Goal: Download file/media

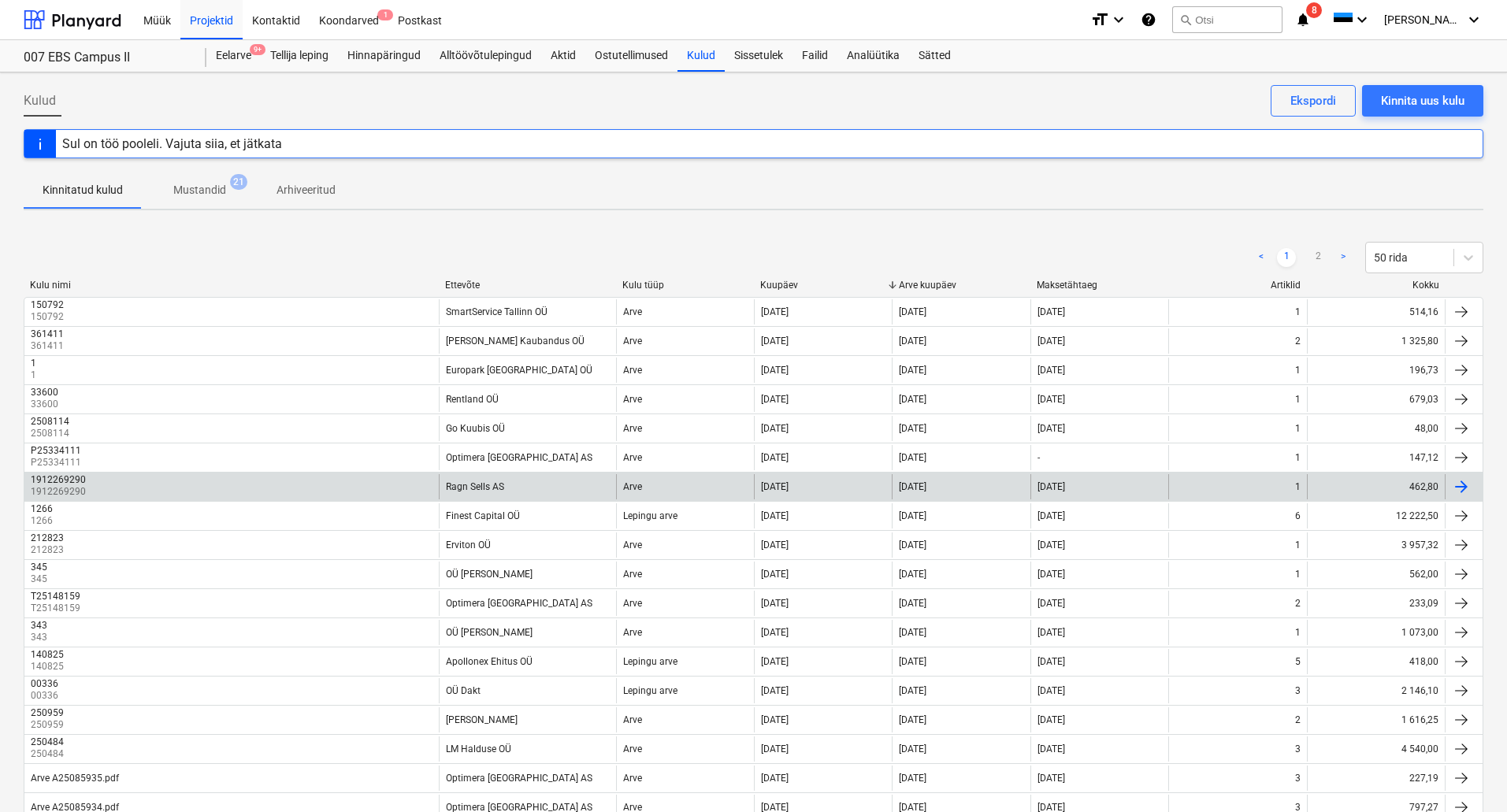
click at [272, 487] on div "1912269290 1912269290" at bounding box center [231, 486] width 414 height 25
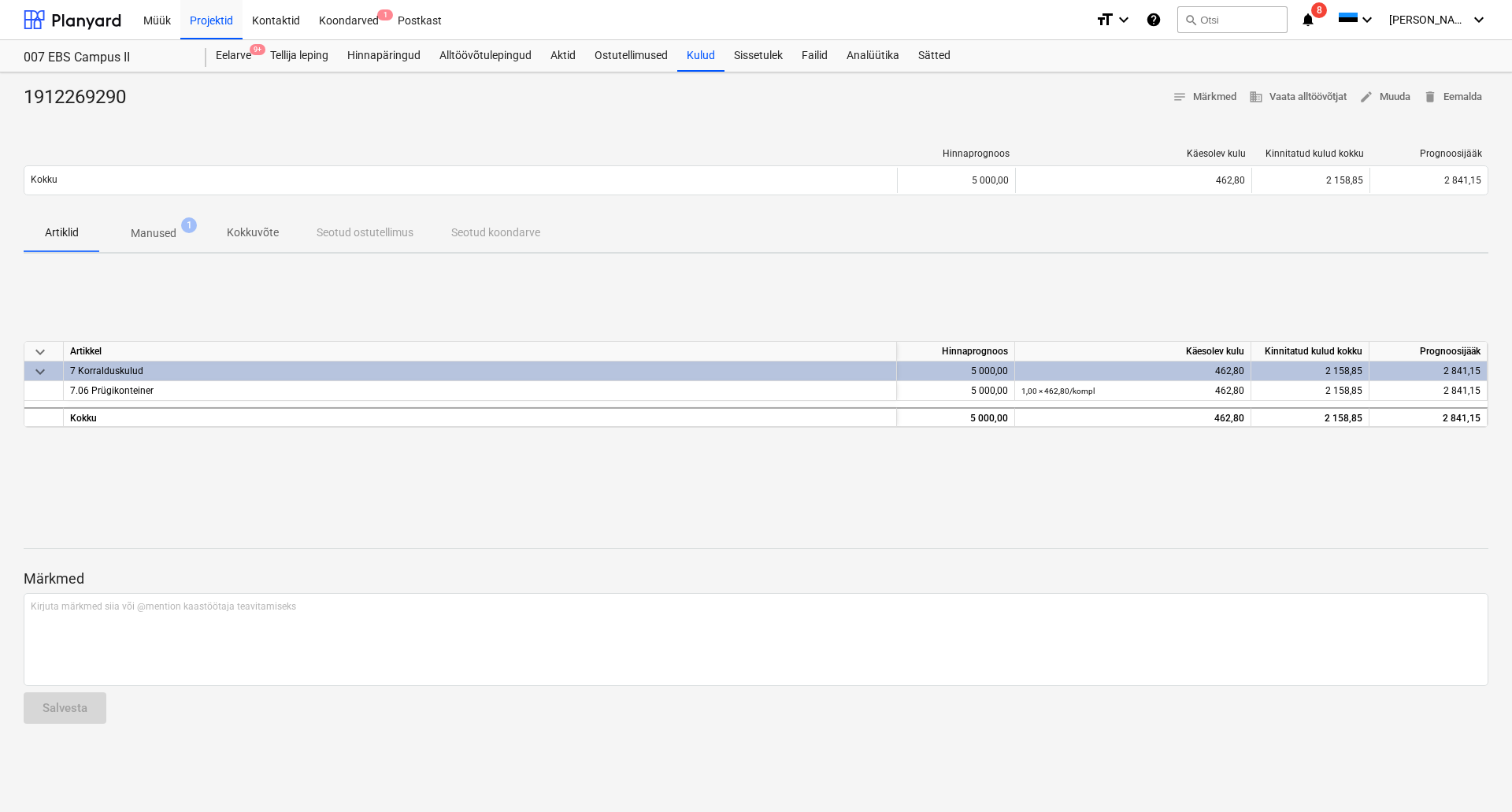
click at [158, 235] on p "Manused" at bounding box center [153, 233] width 46 height 16
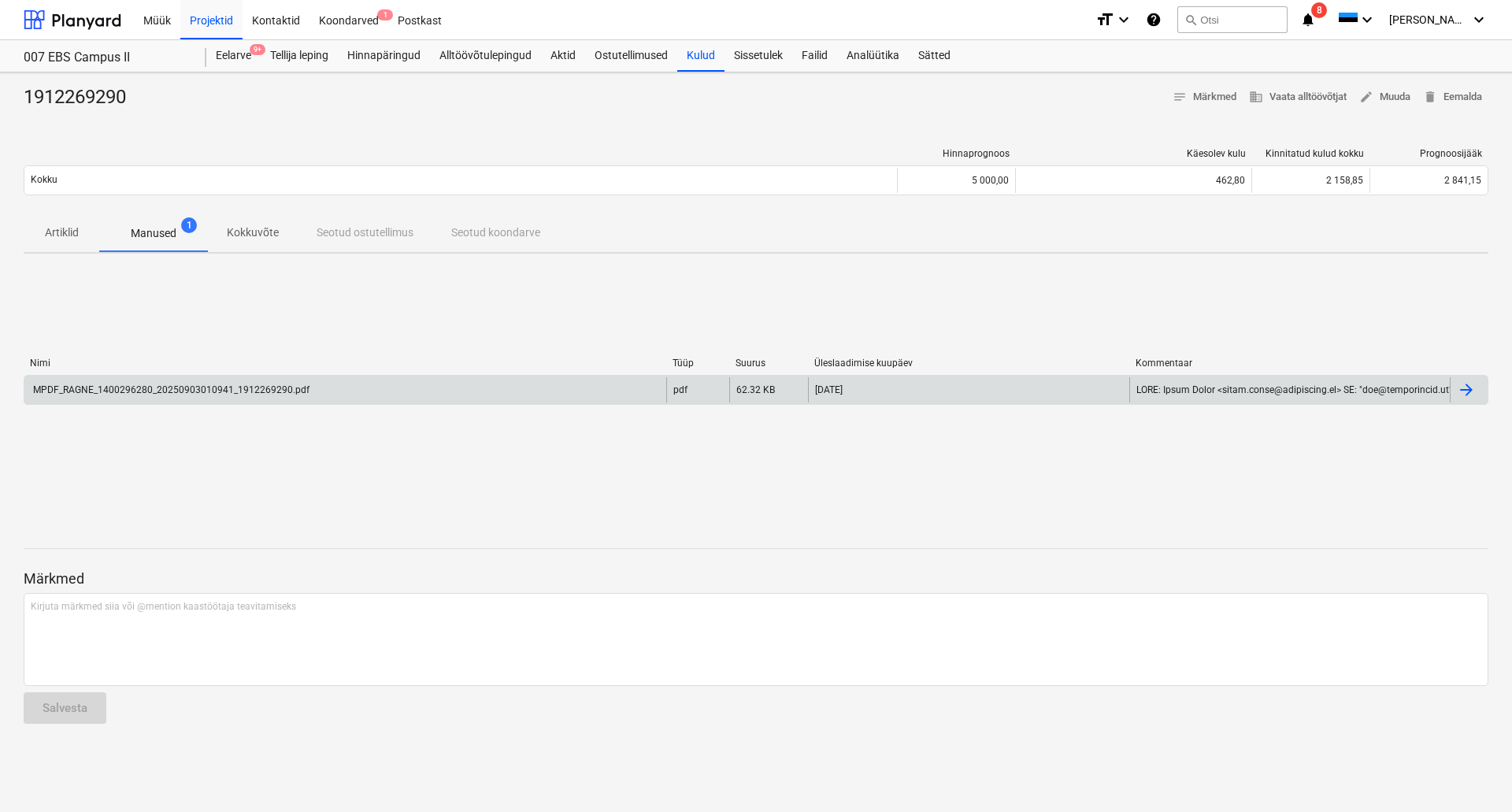
click at [418, 396] on div "MPDF_RAGNE_1400296280_20250903010941_1912269290.pdf" at bounding box center [345, 389] width 642 height 25
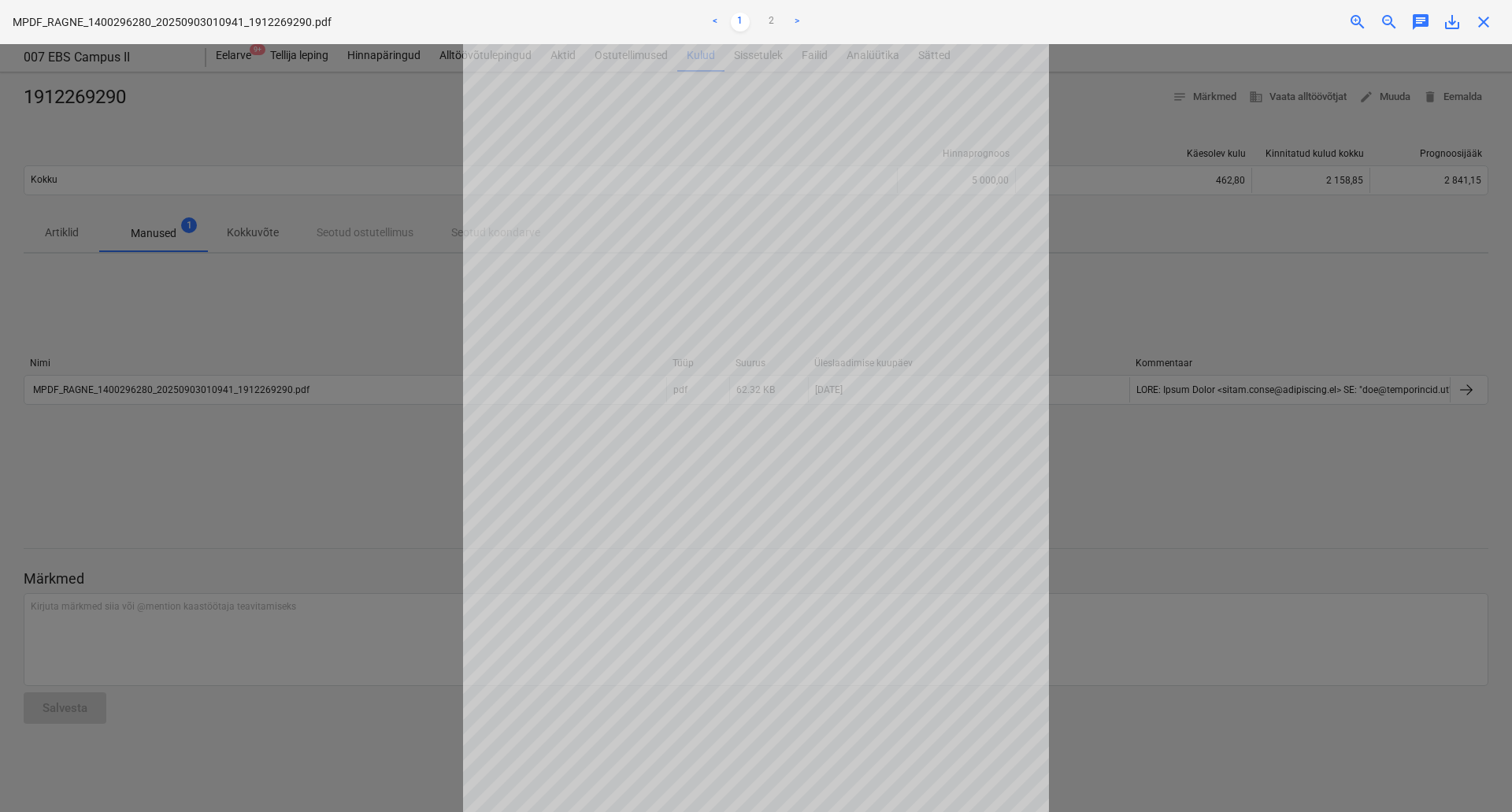
click at [361, 337] on div at bounding box center [756, 428] width 1512 height 768
click at [1485, 21] on span "close" at bounding box center [1483, 22] width 19 height 19
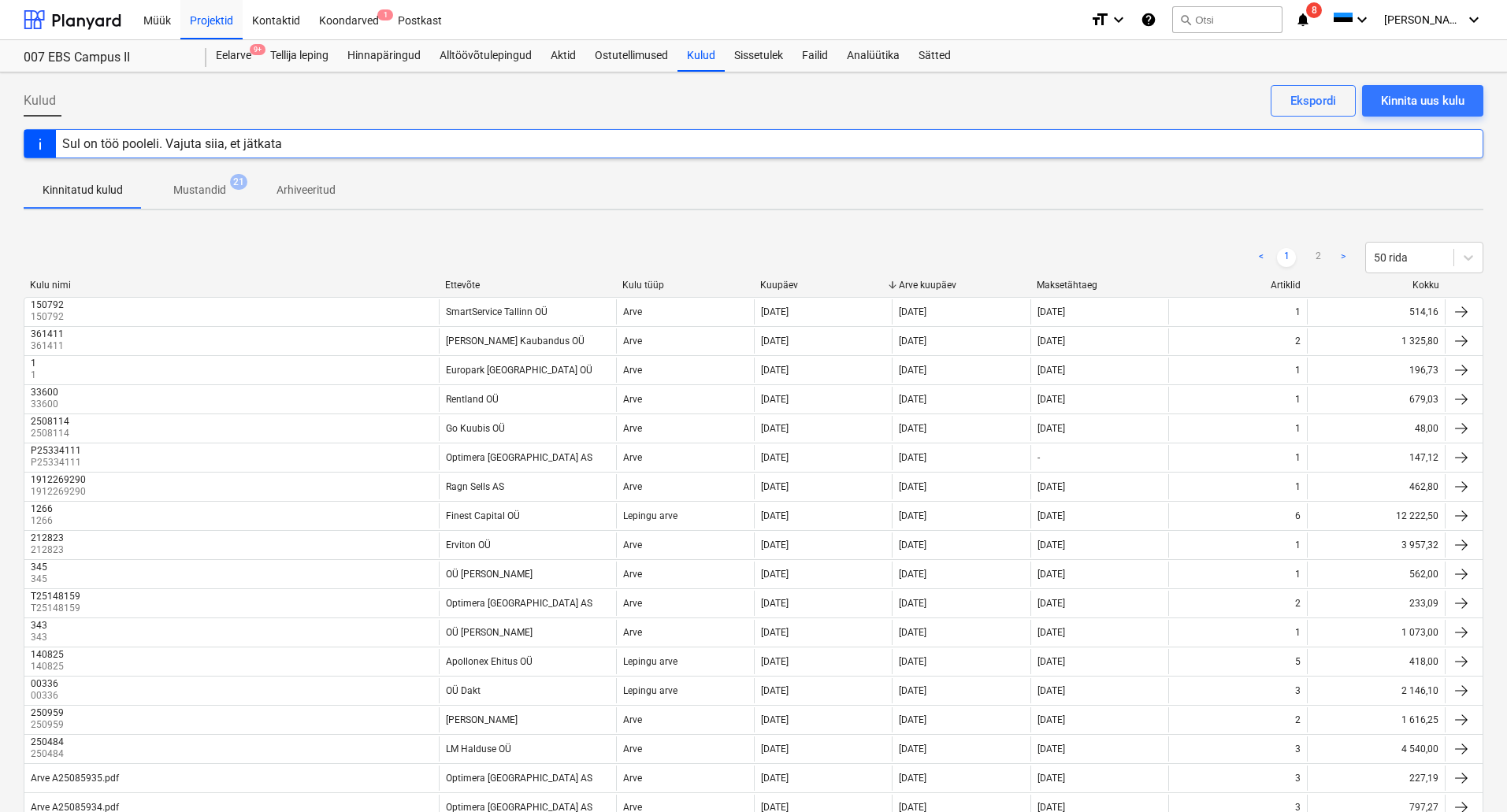
scroll to position [518, 0]
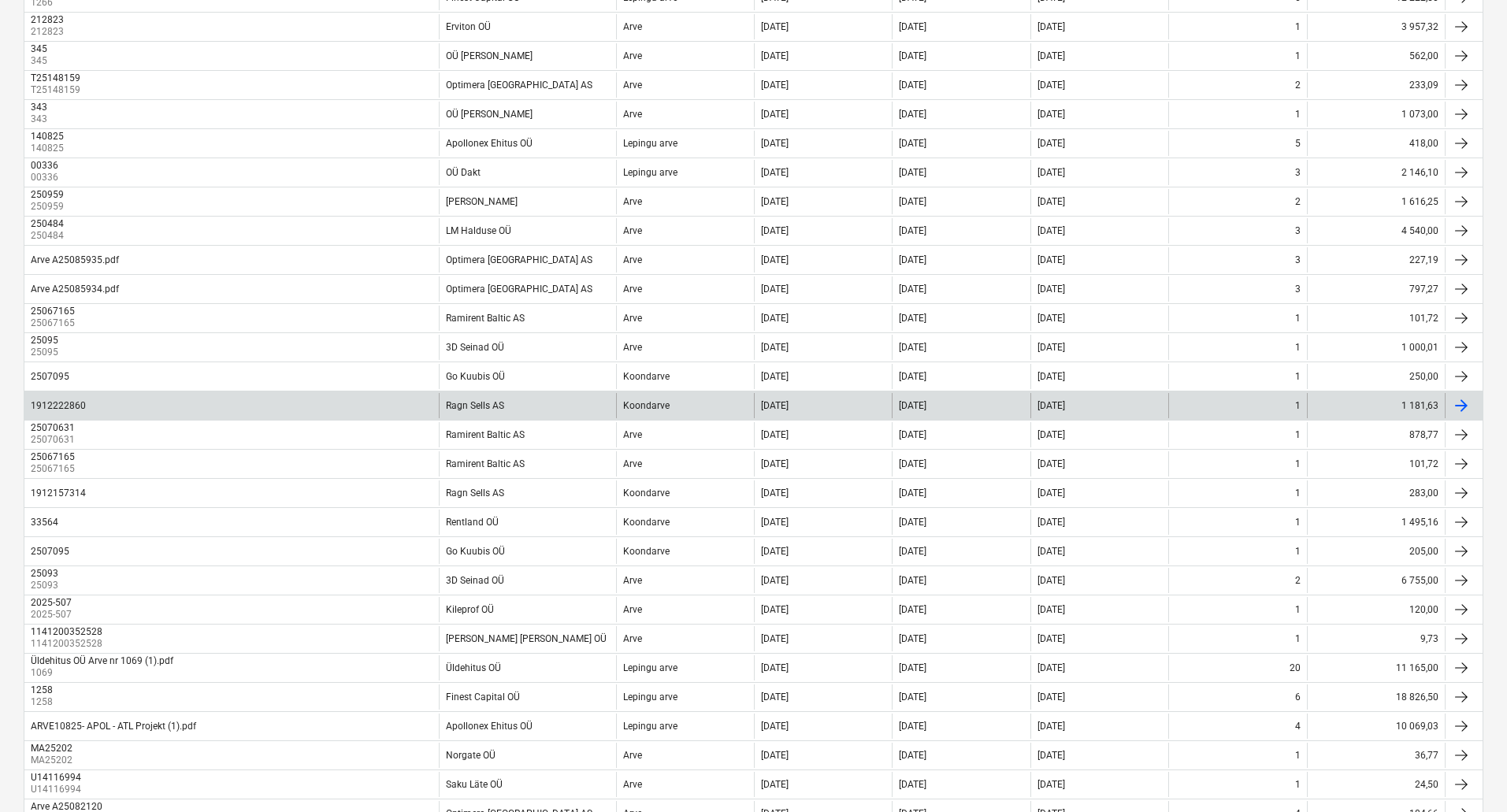
click at [367, 410] on div "1912222860" at bounding box center [231, 405] width 414 height 25
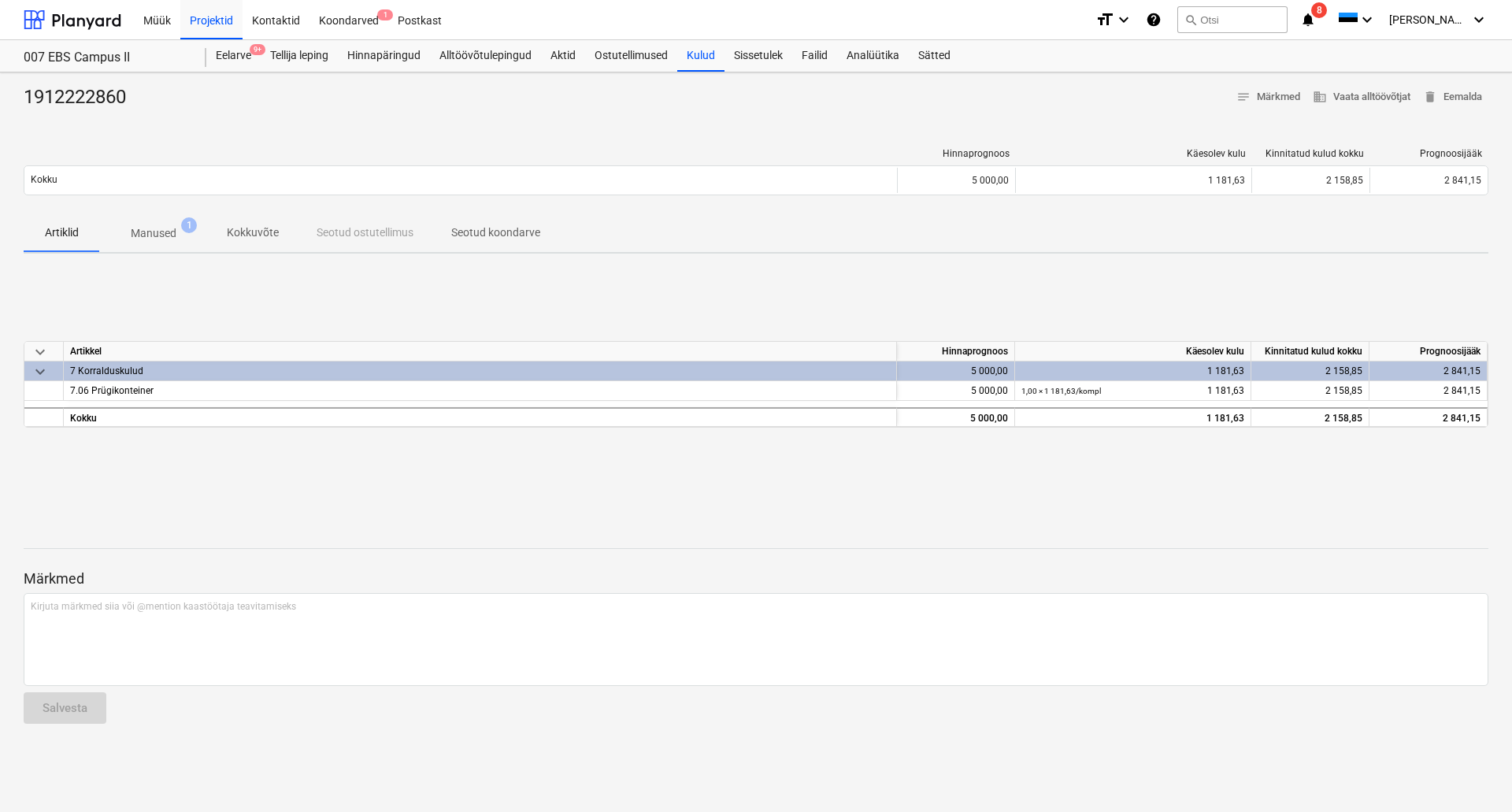
click at [153, 236] on p "Manused" at bounding box center [153, 233] width 46 height 16
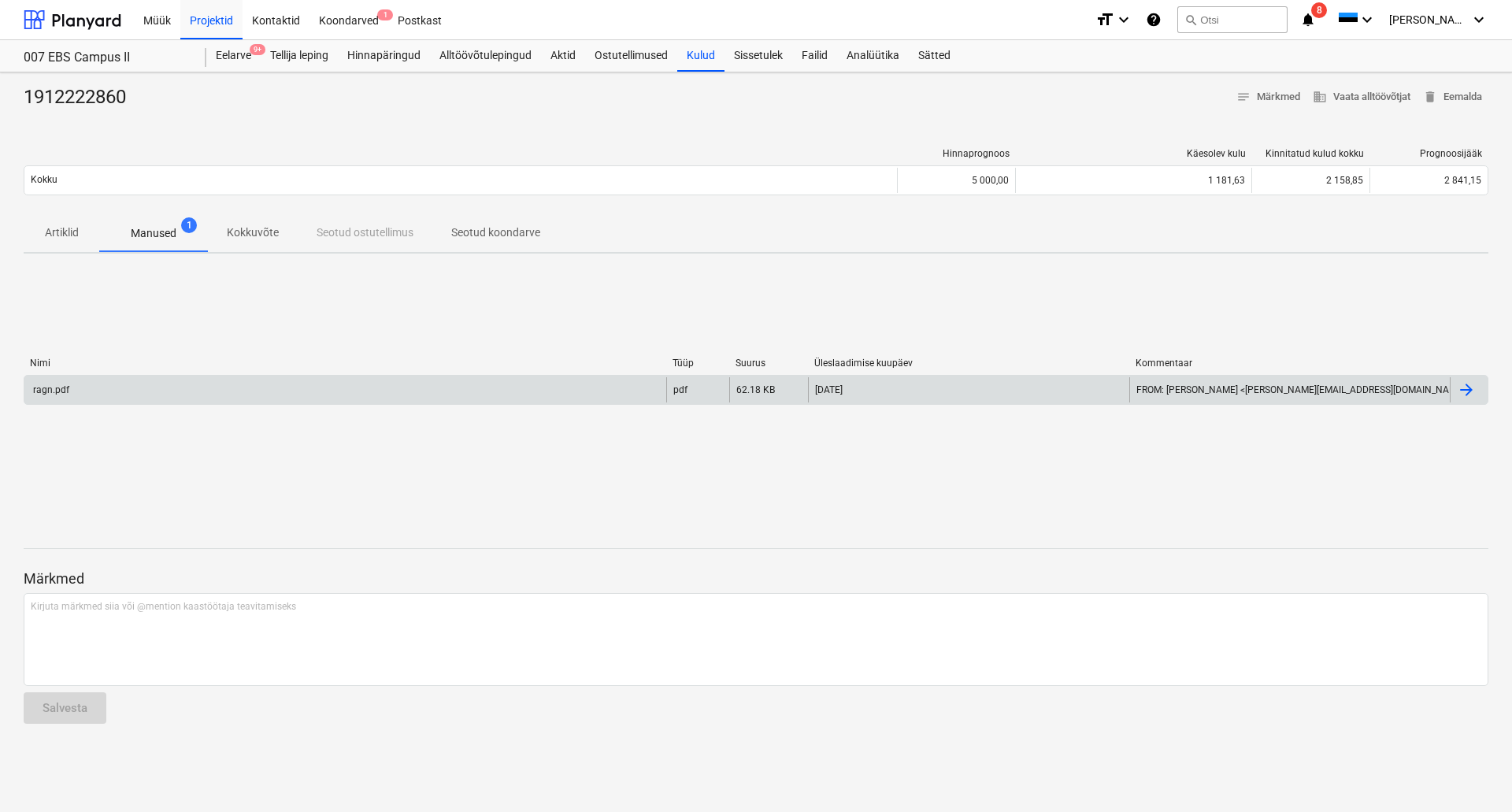
click at [131, 398] on div "ragn.pdf" at bounding box center [345, 389] width 642 height 25
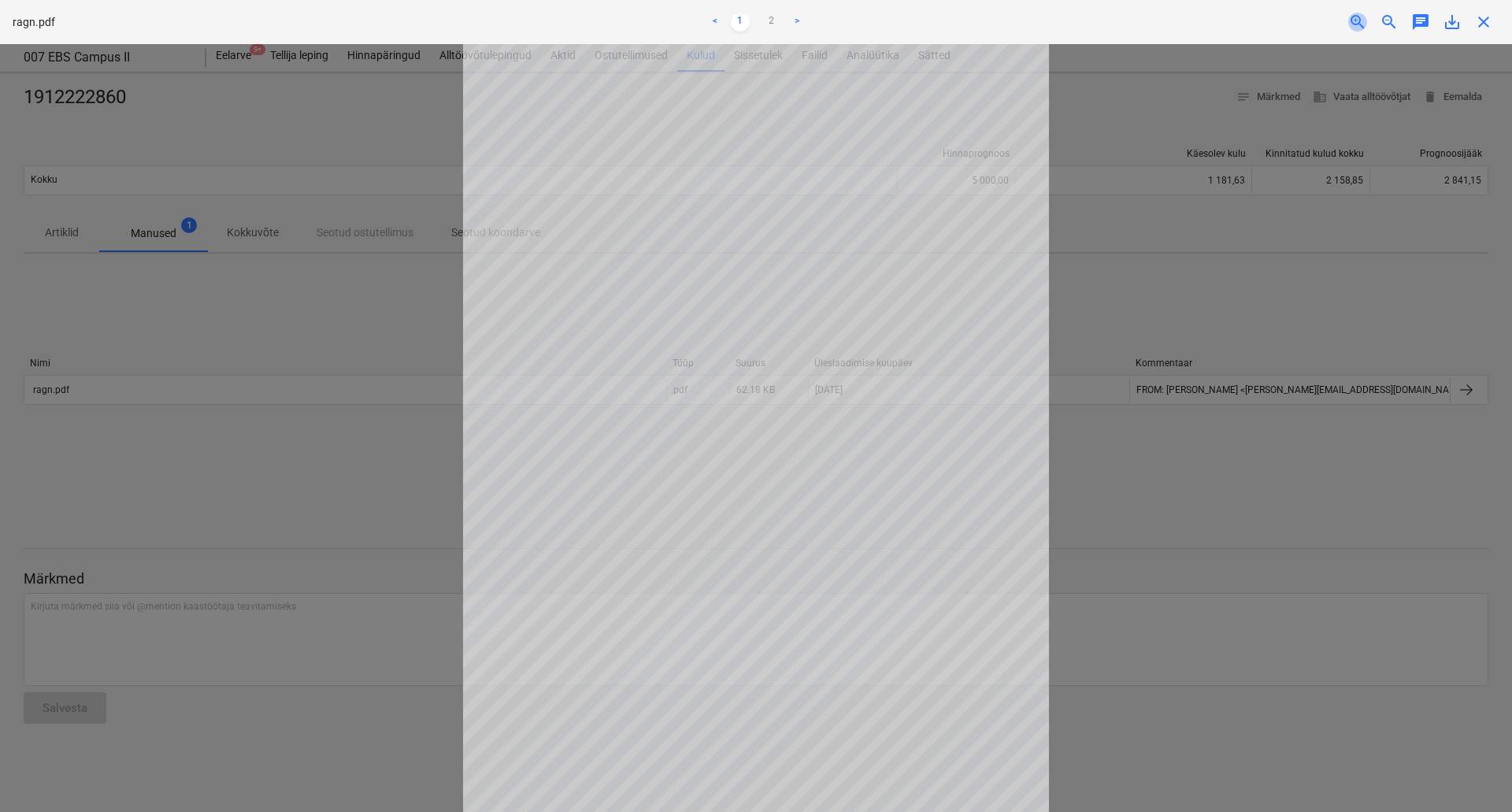
click at [1363, 27] on span "zoom_in" at bounding box center [1357, 22] width 19 height 19
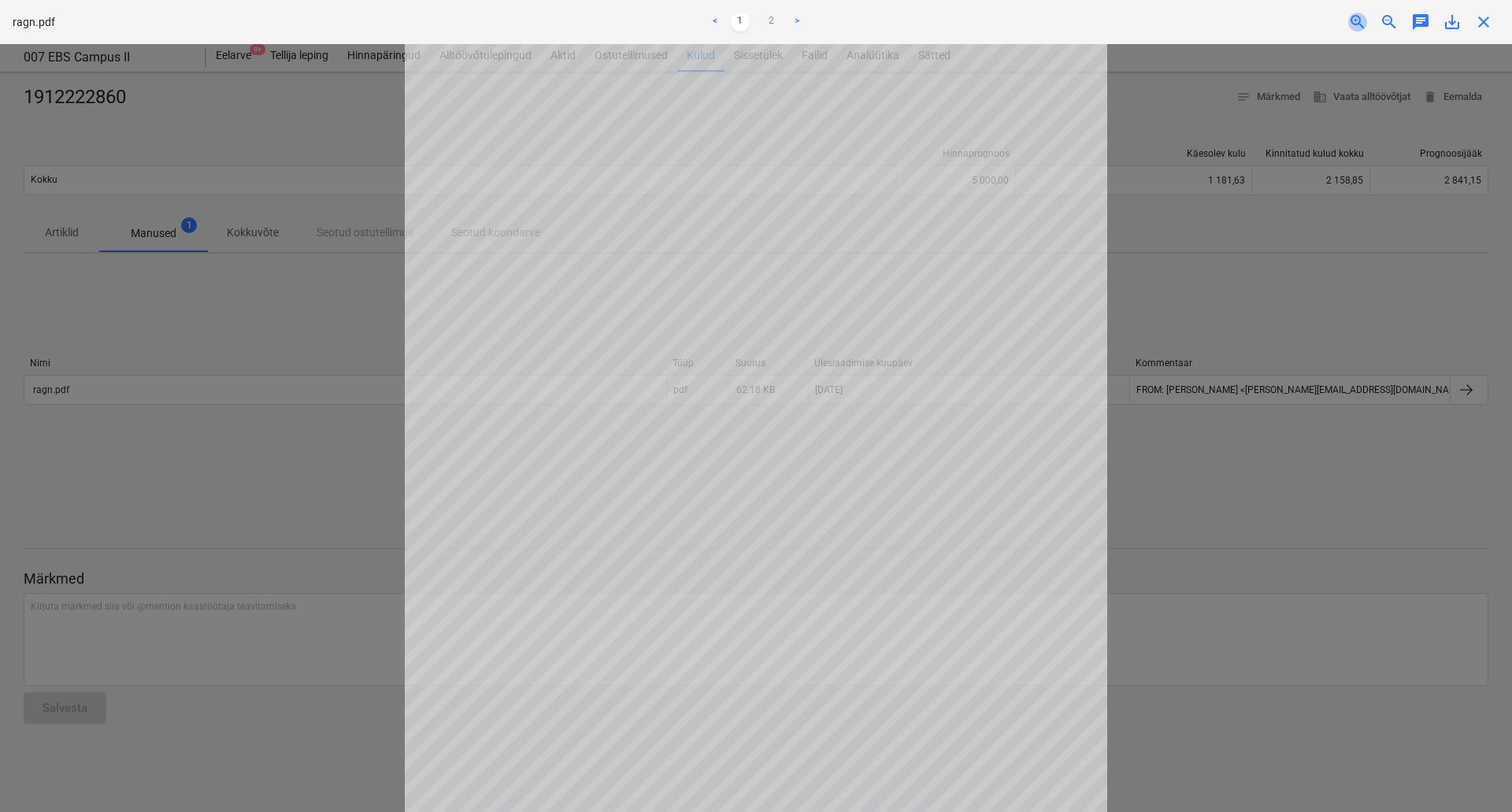
click at [1363, 27] on span "zoom_in" at bounding box center [1357, 22] width 19 height 19
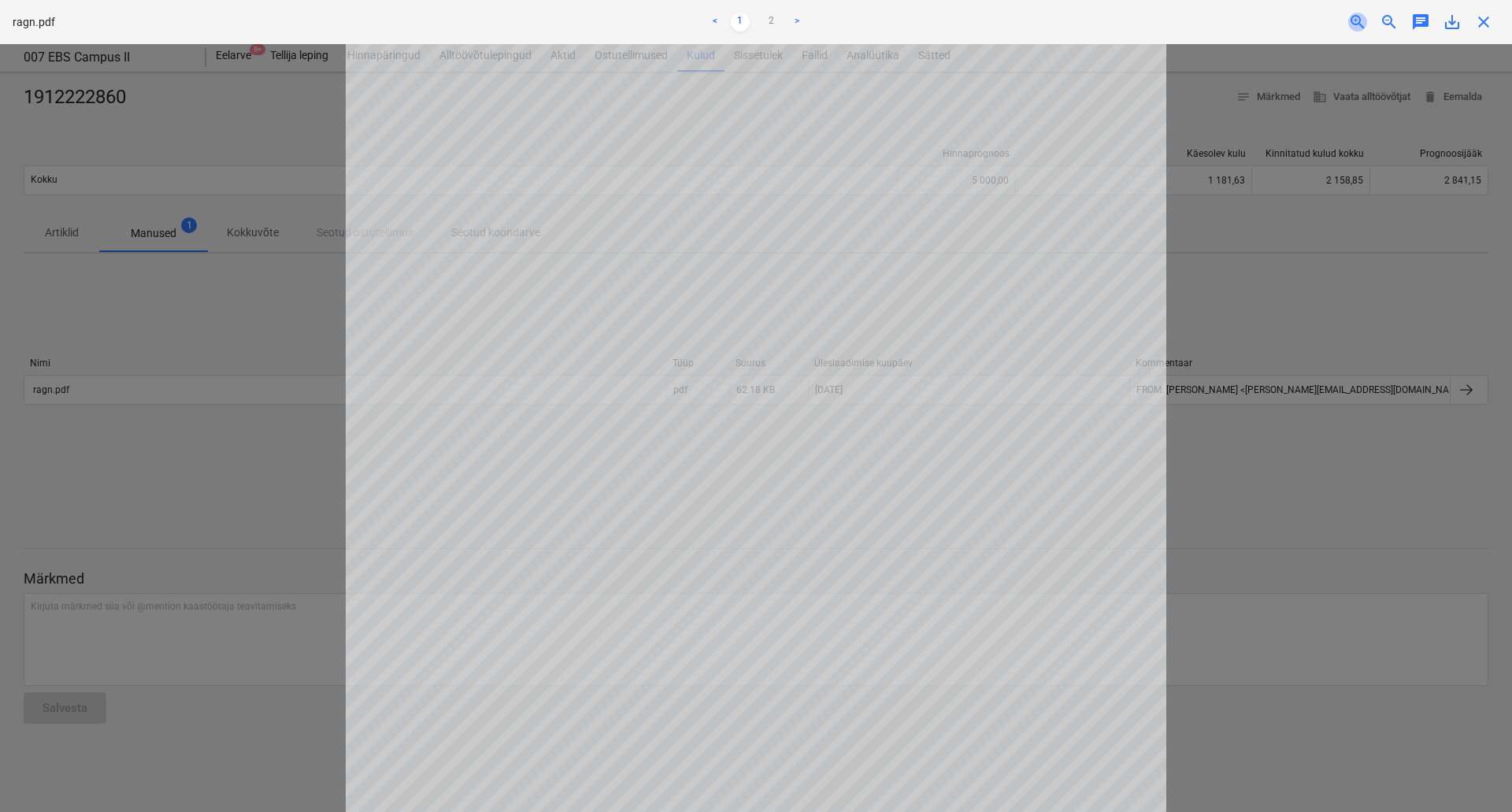
click at [1363, 27] on span "zoom_in" at bounding box center [1357, 22] width 19 height 19
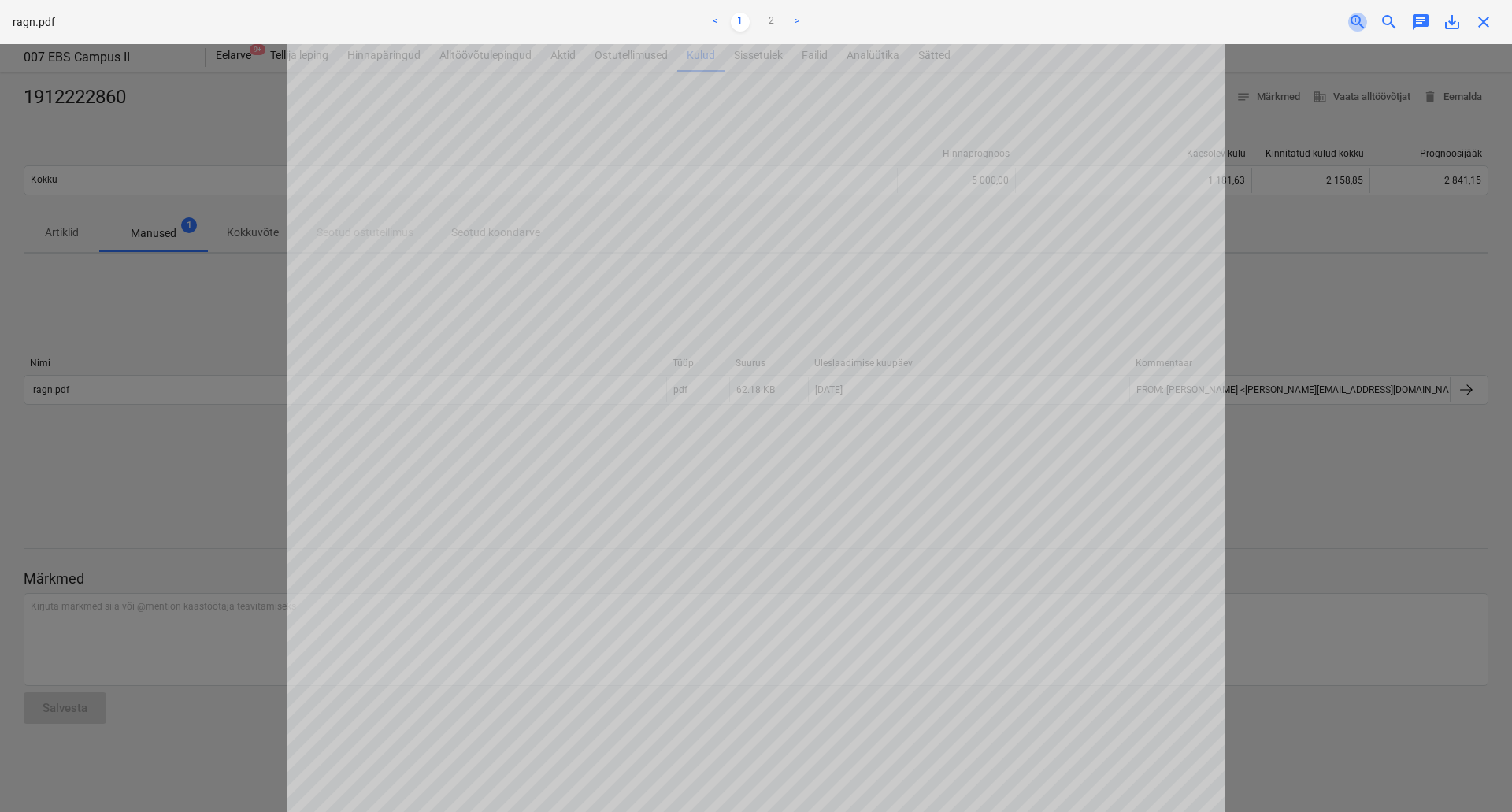
click at [1363, 27] on span "zoom_in" at bounding box center [1357, 22] width 19 height 19
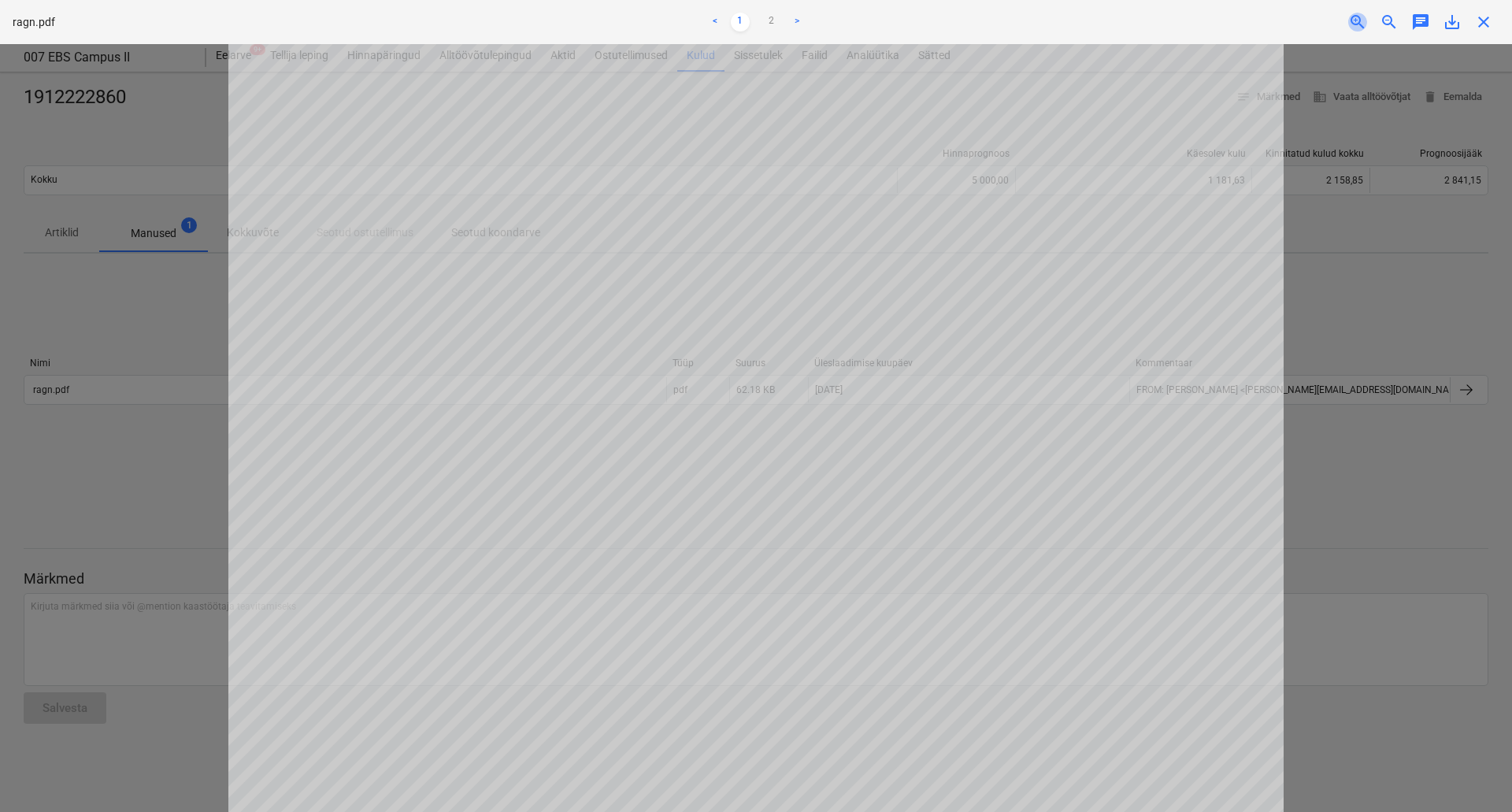
click at [1363, 27] on span "zoom_in" at bounding box center [1357, 22] width 19 height 19
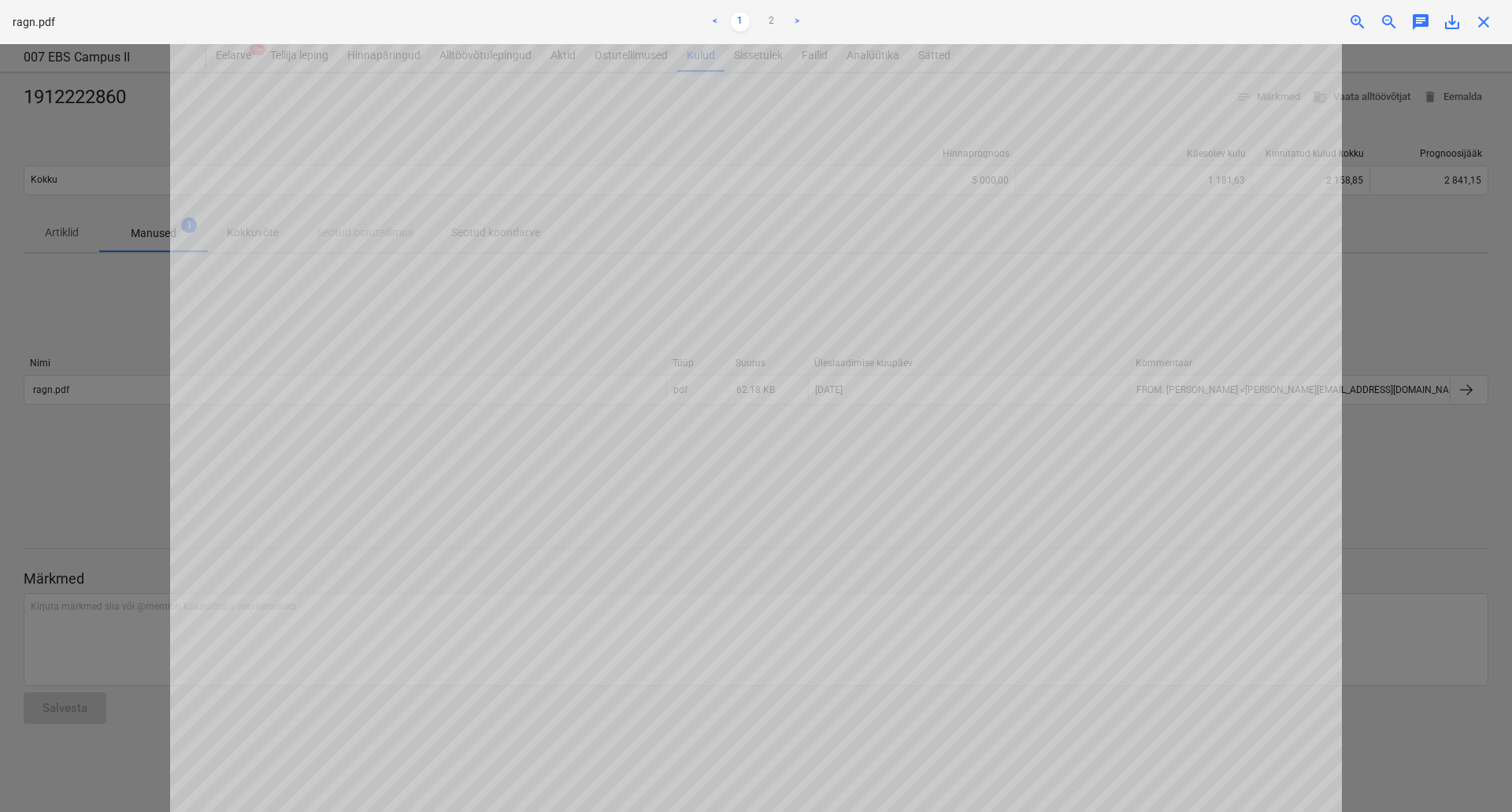
scroll to position [414, 0]
click at [76, 466] on div at bounding box center [756, 428] width 1512 height 768
click at [1488, 24] on span "close" at bounding box center [1483, 22] width 19 height 19
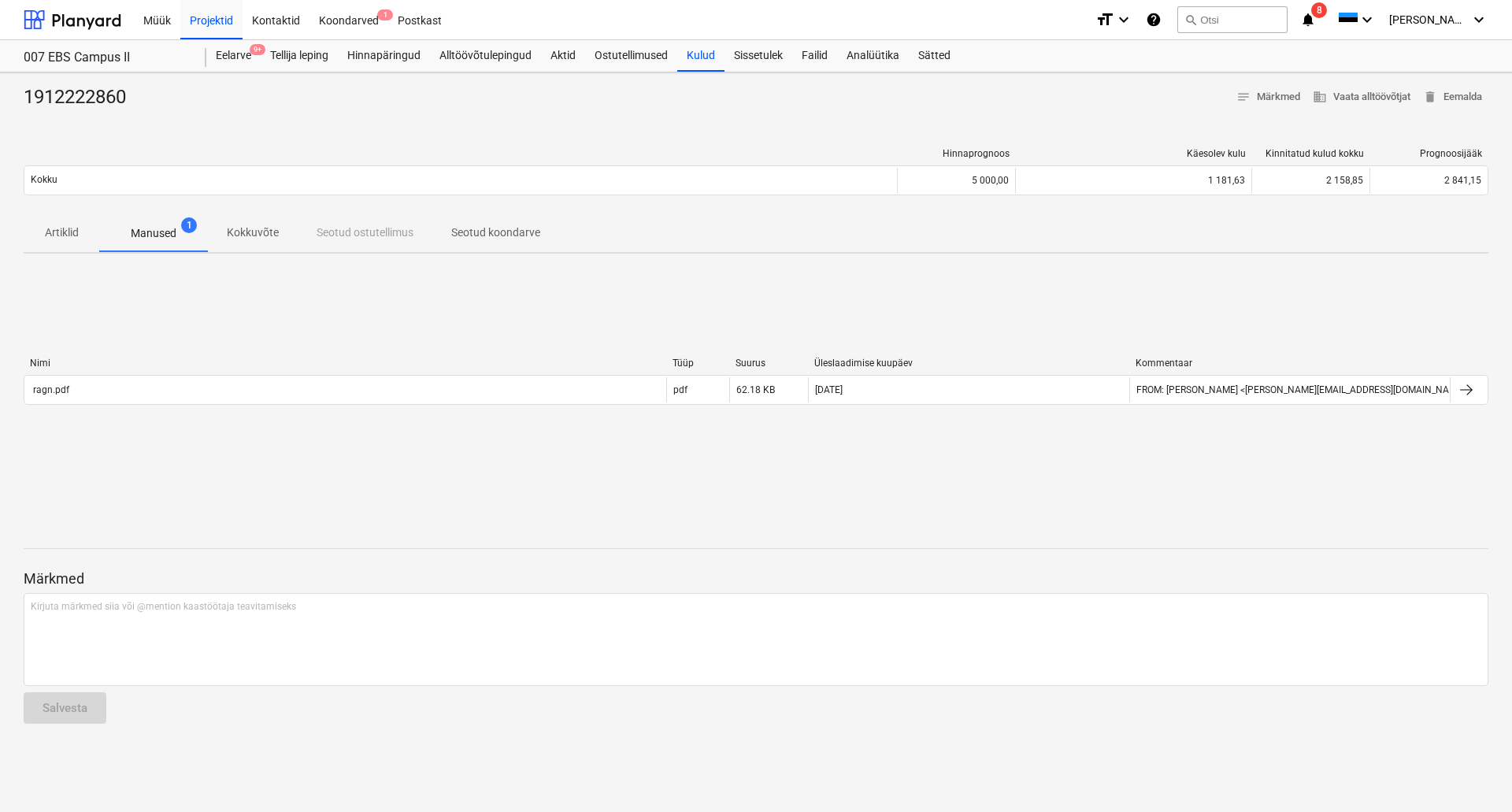
click at [70, 234] on p "Artiklid" at bounding box center [61, 232] width 38 height 16
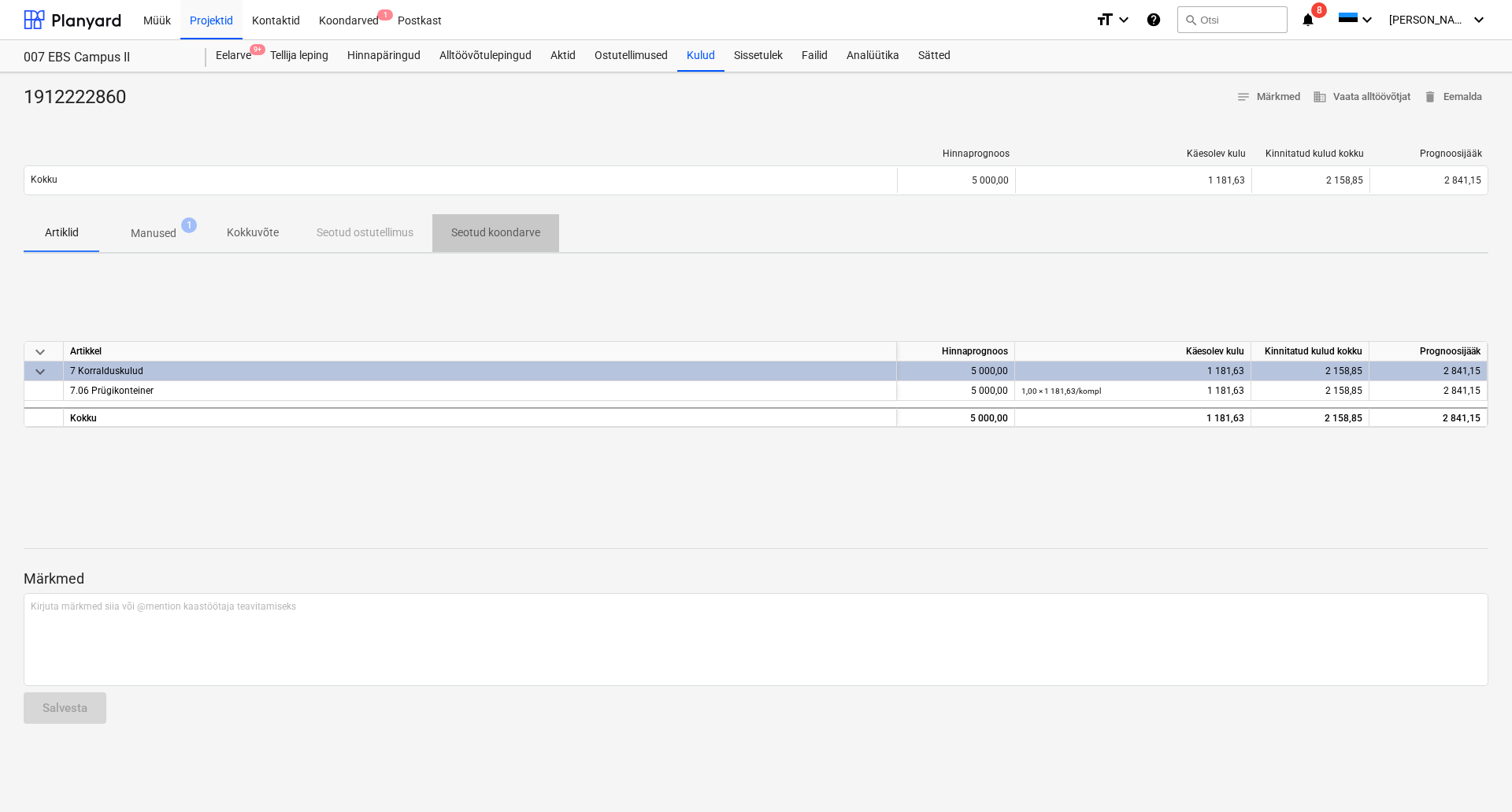
click at [475, 221] on span "Seotud koondarve" at bounding box center [496, 232] width 127 height 26
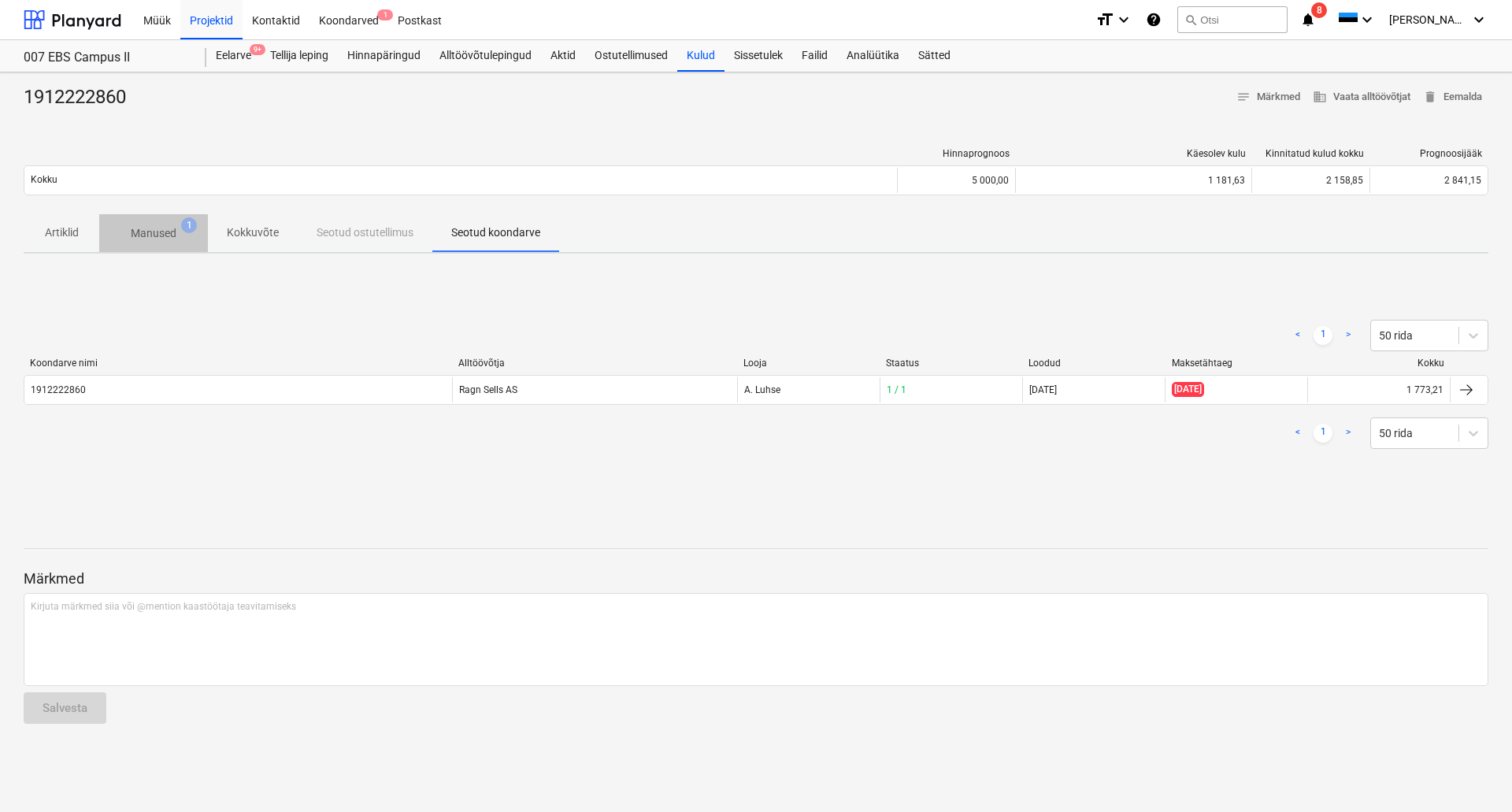
click at [155, 242] on span "Manused 1" at bounding box center [153, 232] width 109 height 28
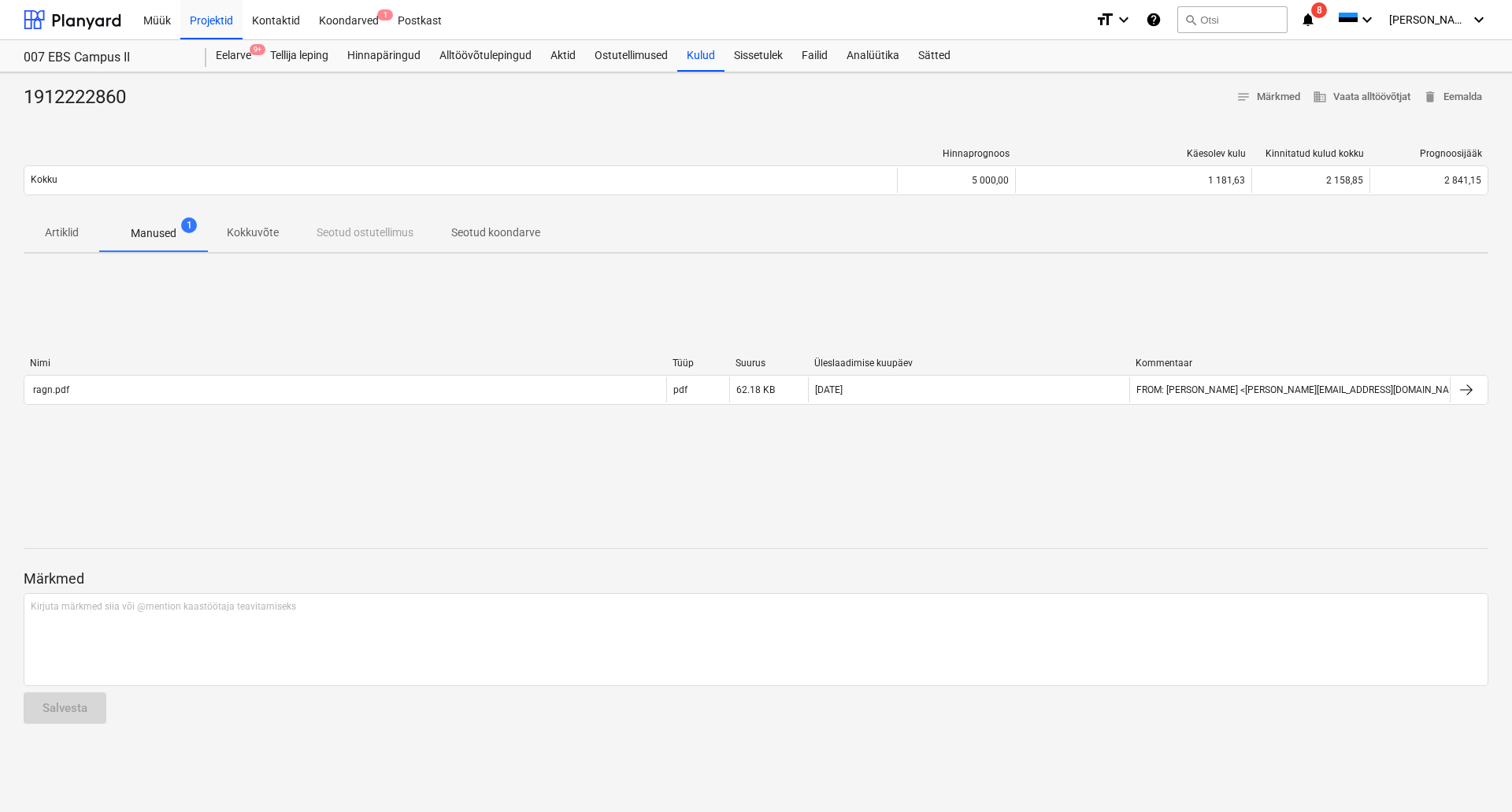
click at [471, 241] on span "Seotud koondarve" at bounding box center [496, 232] width 127 height 26
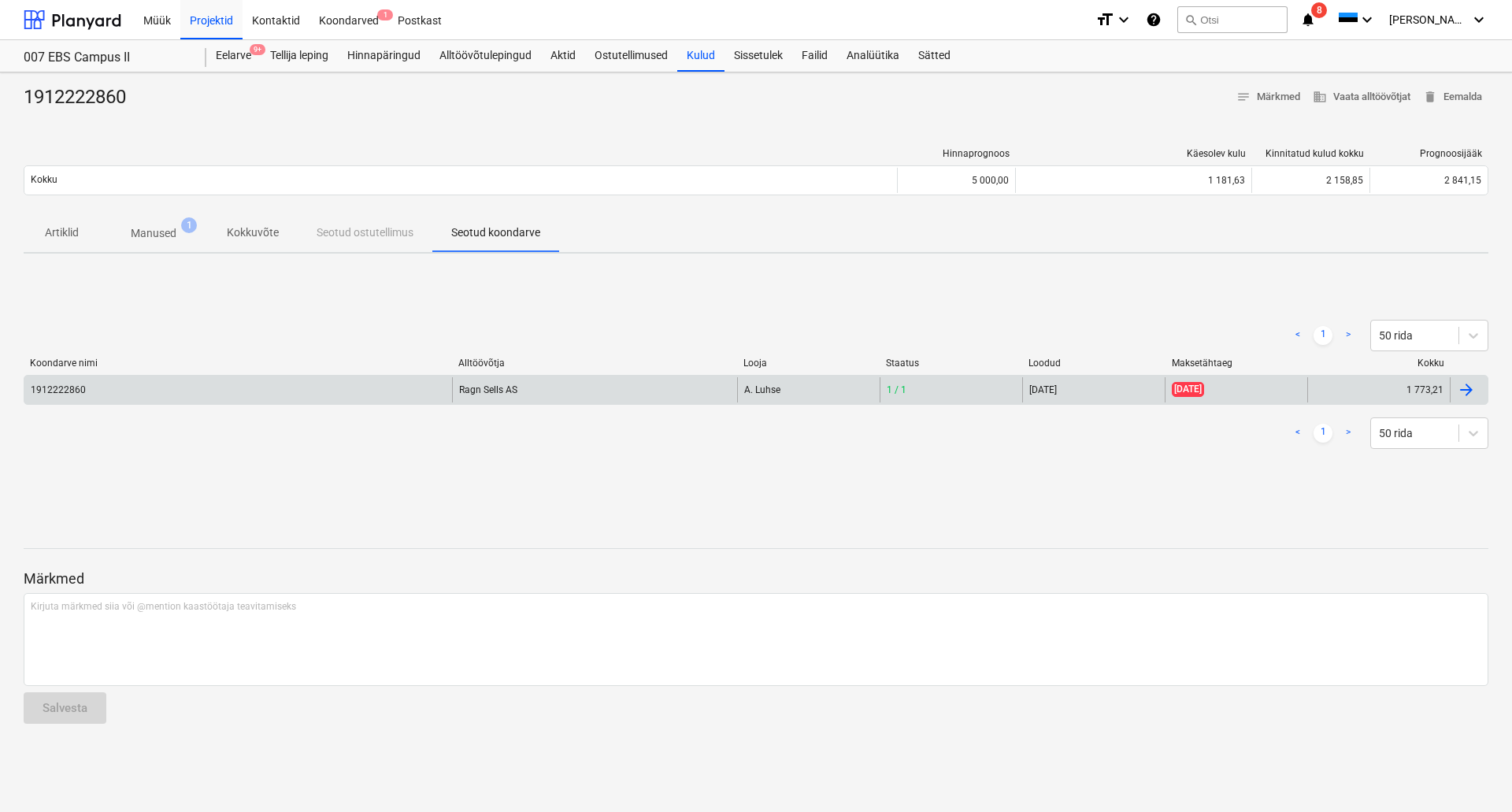
click at [275, 388] on div "1912222860" at bounding box center [238, 389] width 428 height 25
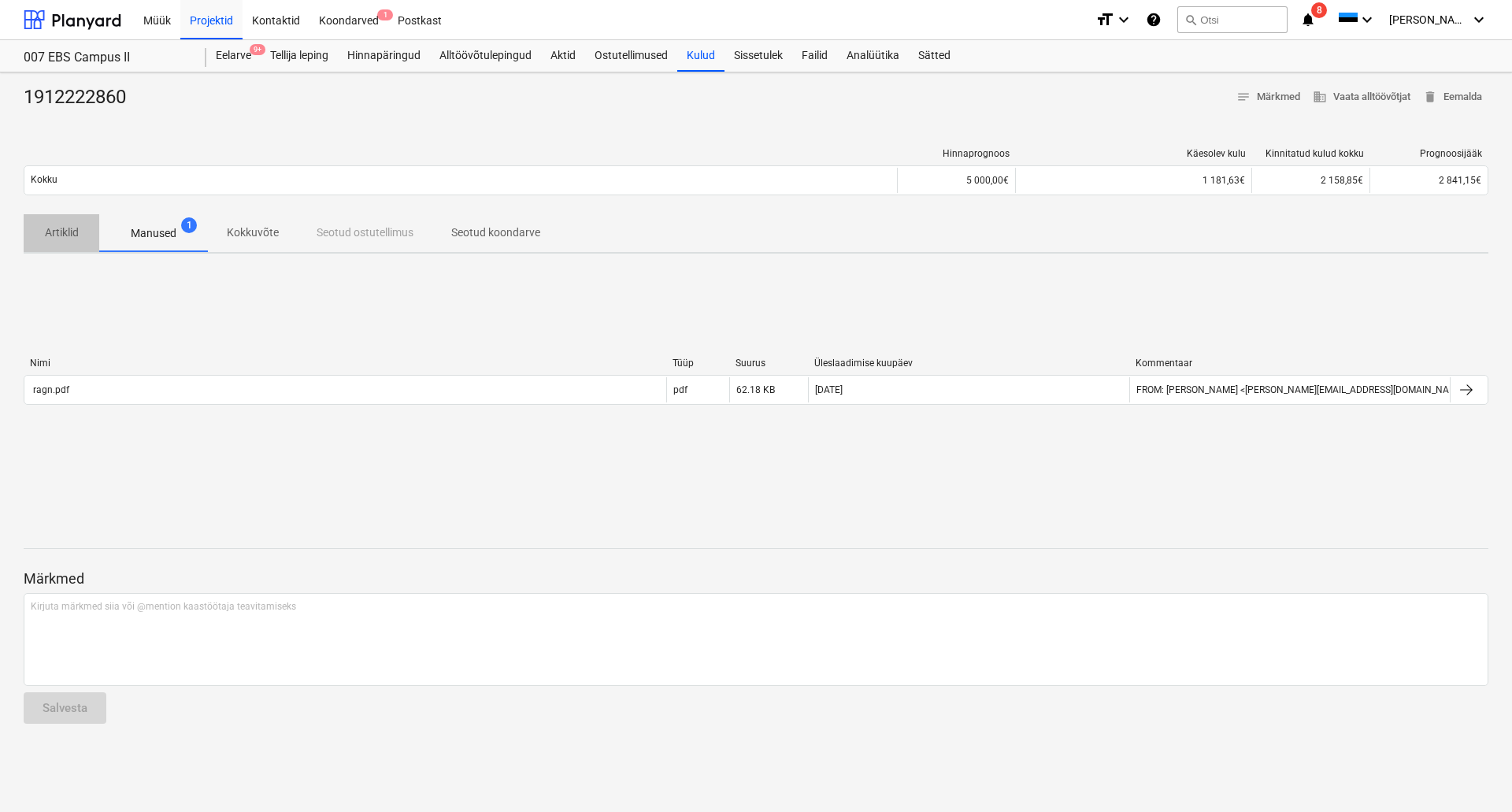
click at [69, 233] on p "Artiklid" at bounding box center [61, 232] width 38 height 16
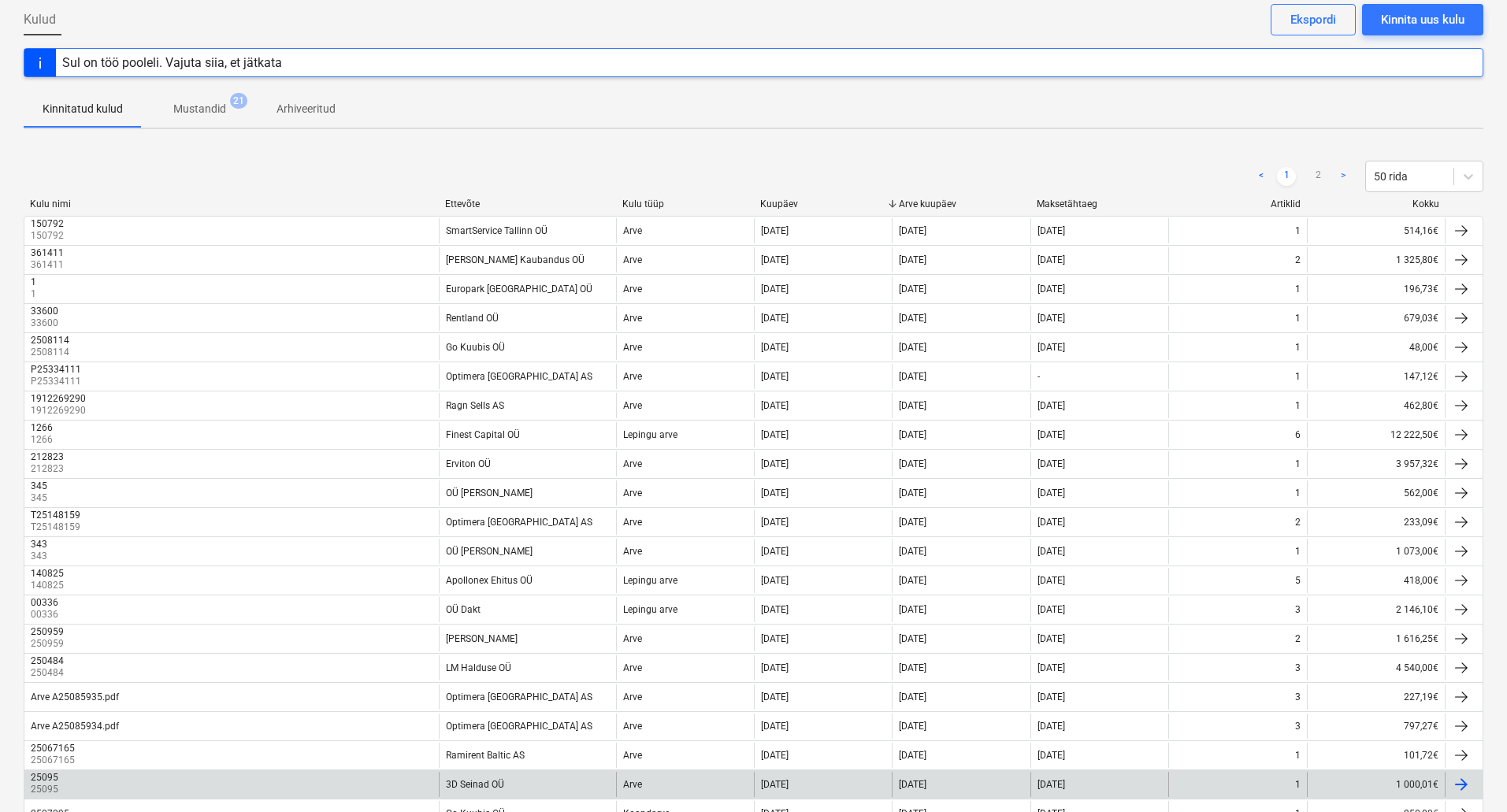
scroll to position [518, 0]
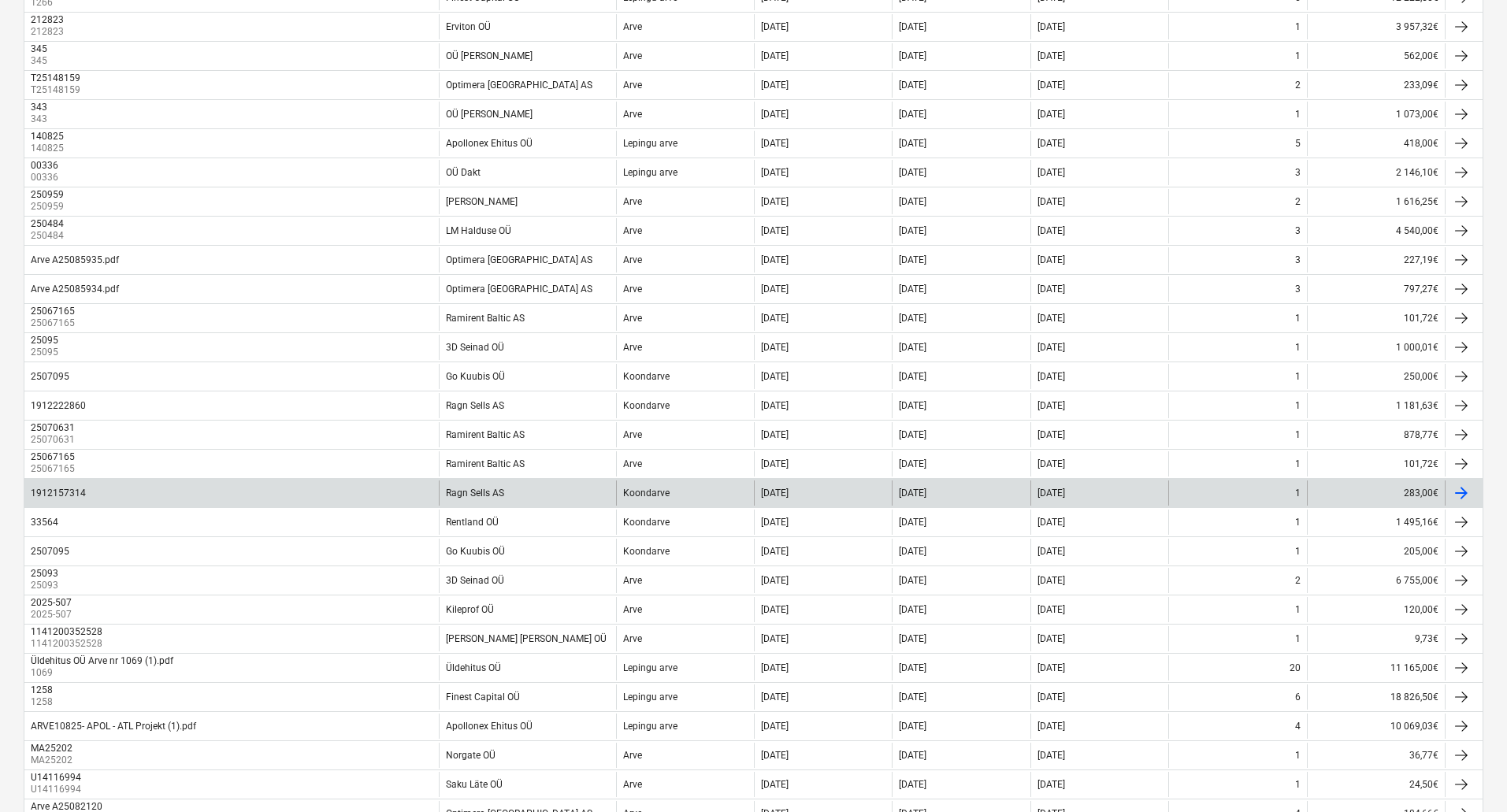
click at [516, 489] on div "Ragn Sells AS" at bounding box center [527, 492] width 177 height 25
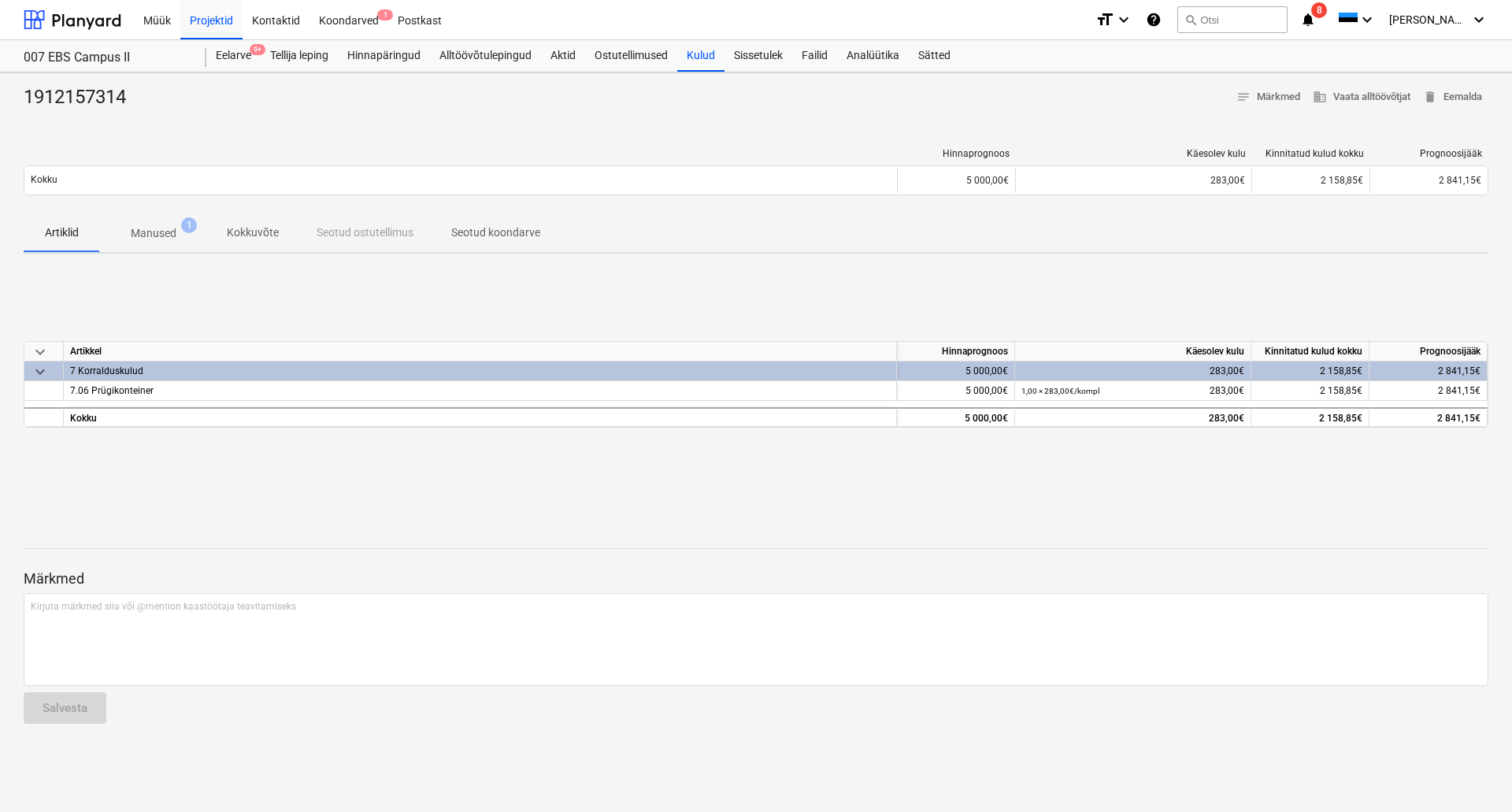
click at [164, 231] on p "Manused" at bounding box center [153, 233] width 46 height 16
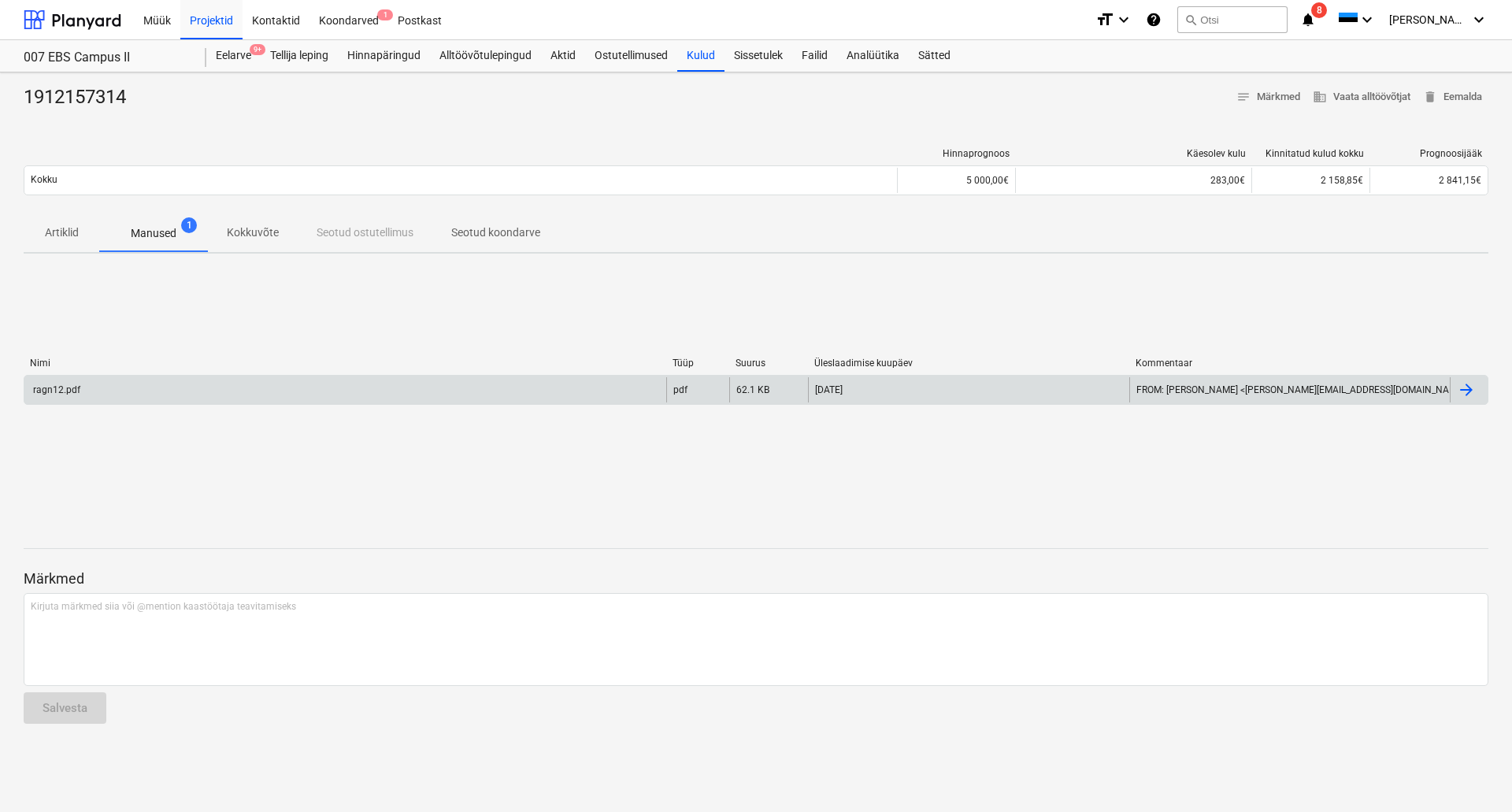
click at [178, 389] on div "ragn12.pdf" at bounding box center [345, 389] width 642 height 25
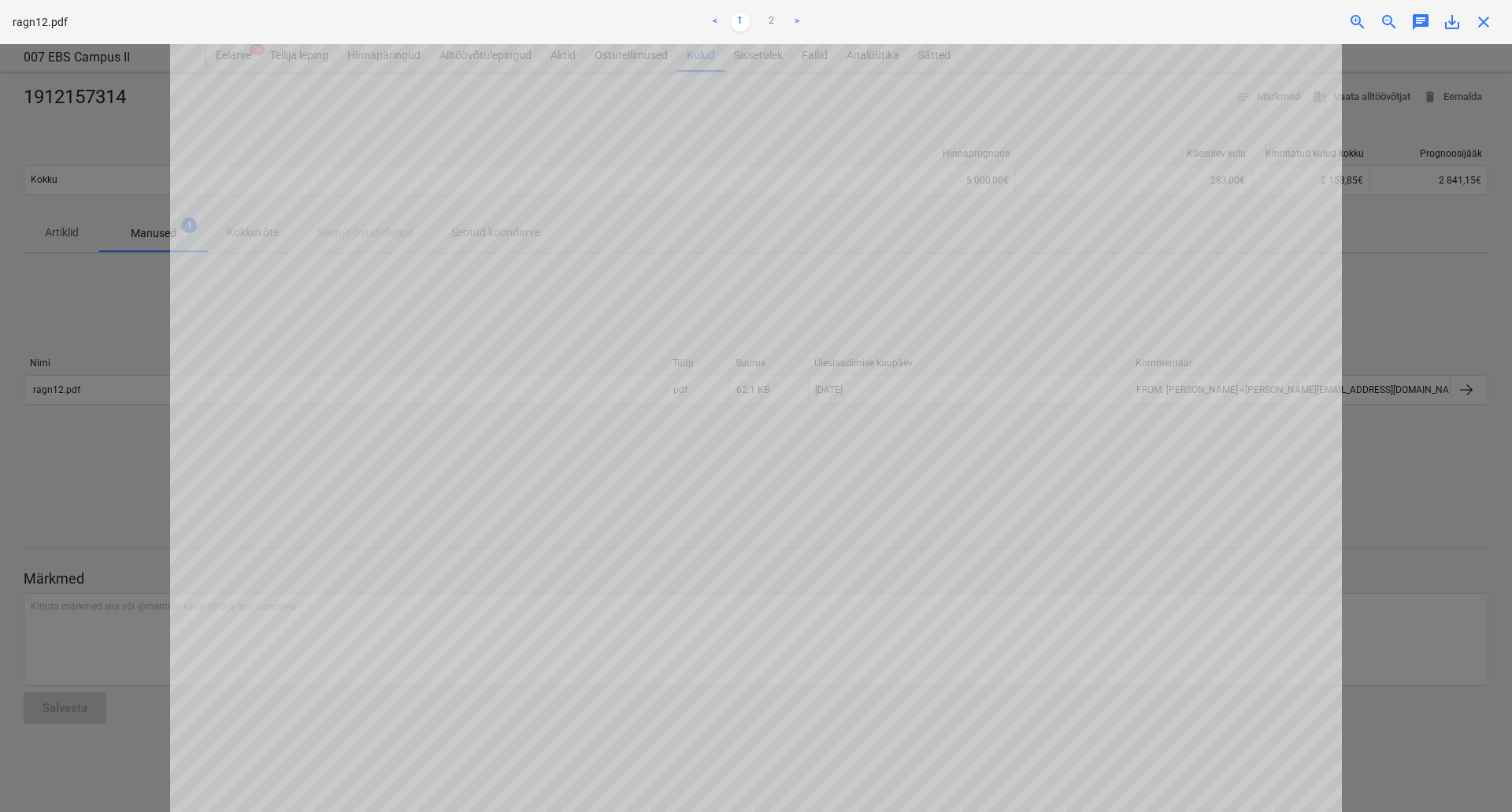
click at [135, 313] on div at bounding box center [756, 428] width 1512 height 768
click at [1487, 25] on span "close" at bounding box center [1483, 22] width 19 height 19
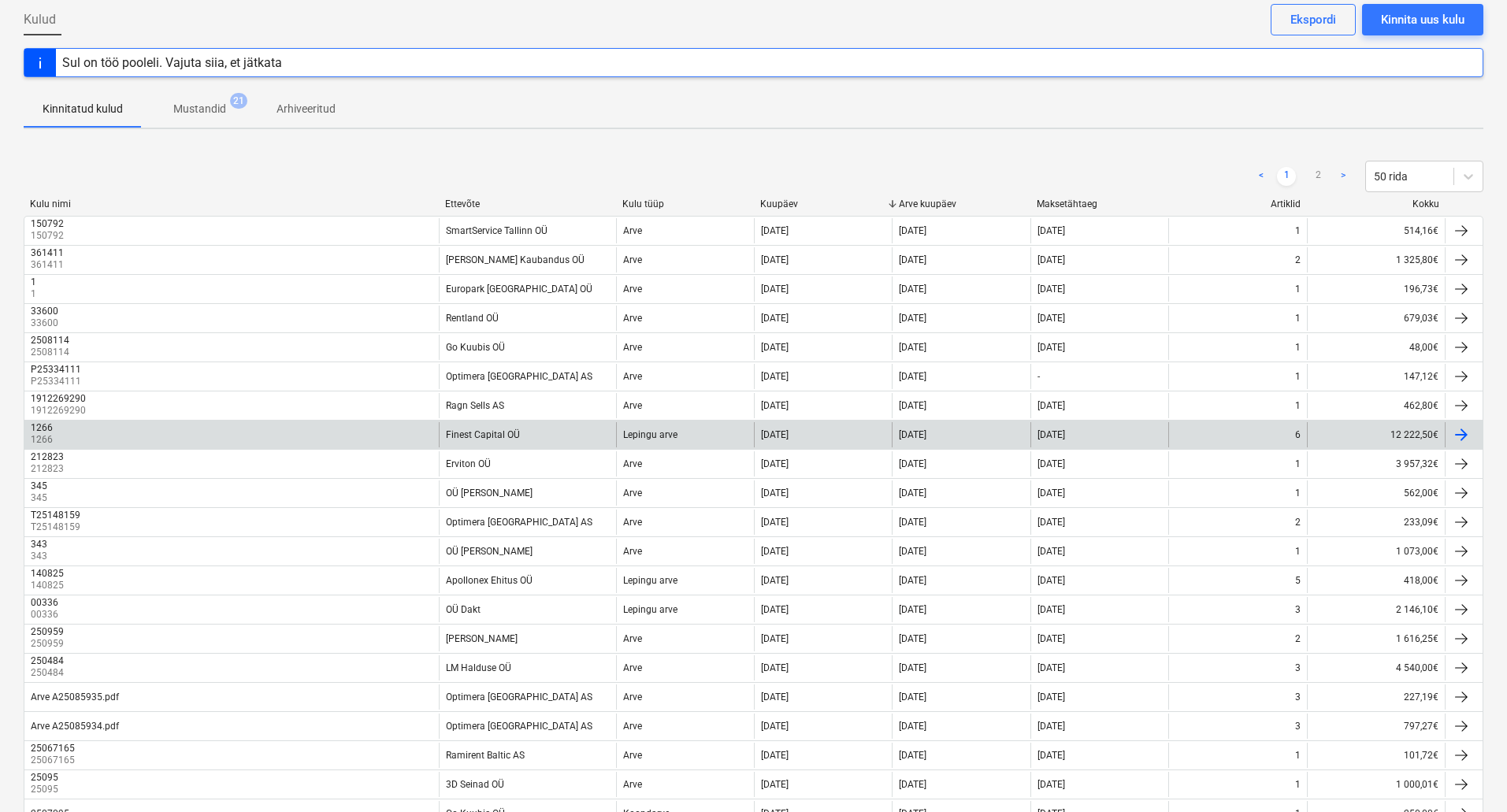
scroll to position [518, 0]
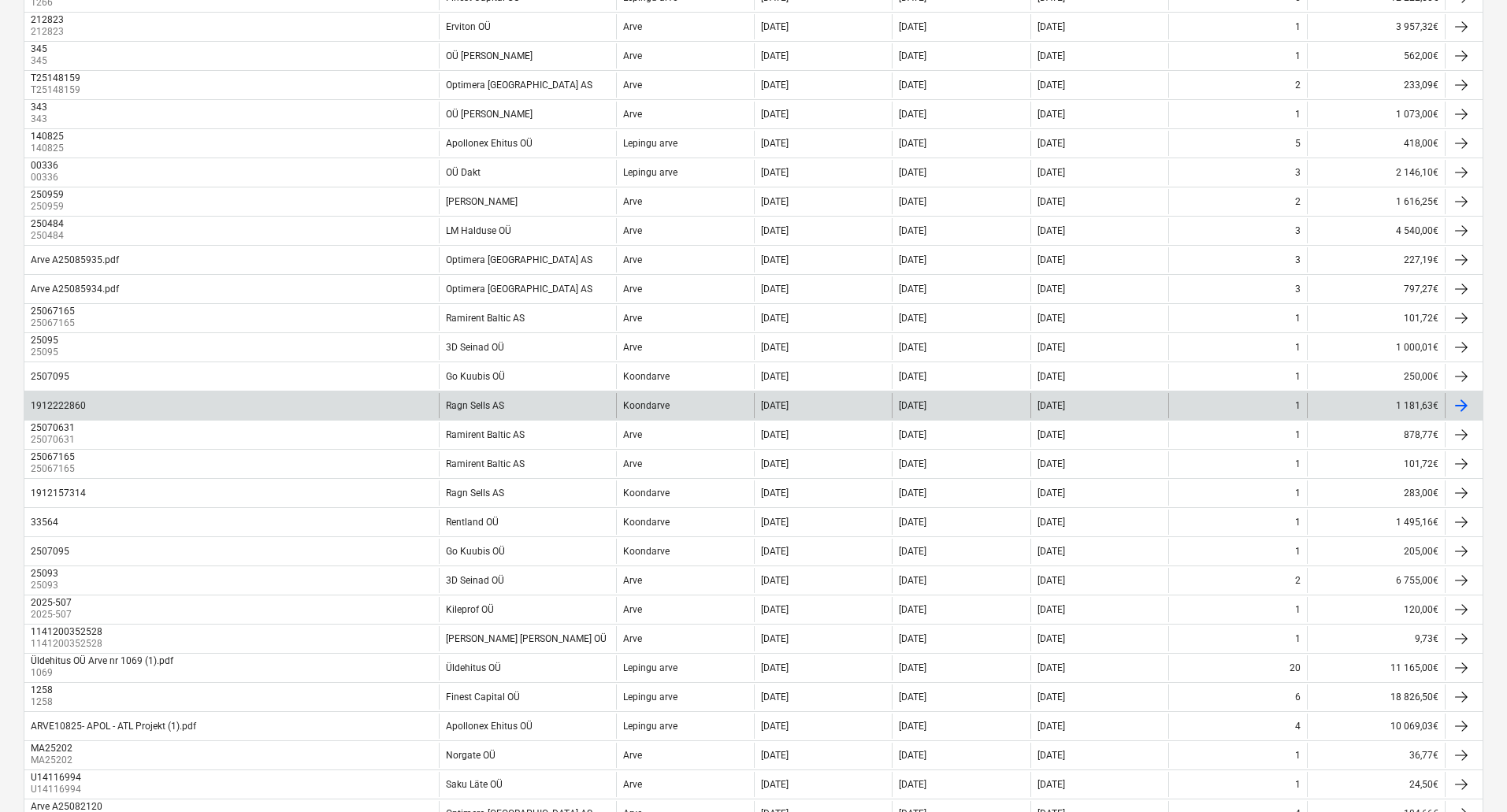
click at [342, 401] on div "1912222860" at bounding box center [231, 405] width 414 height 25
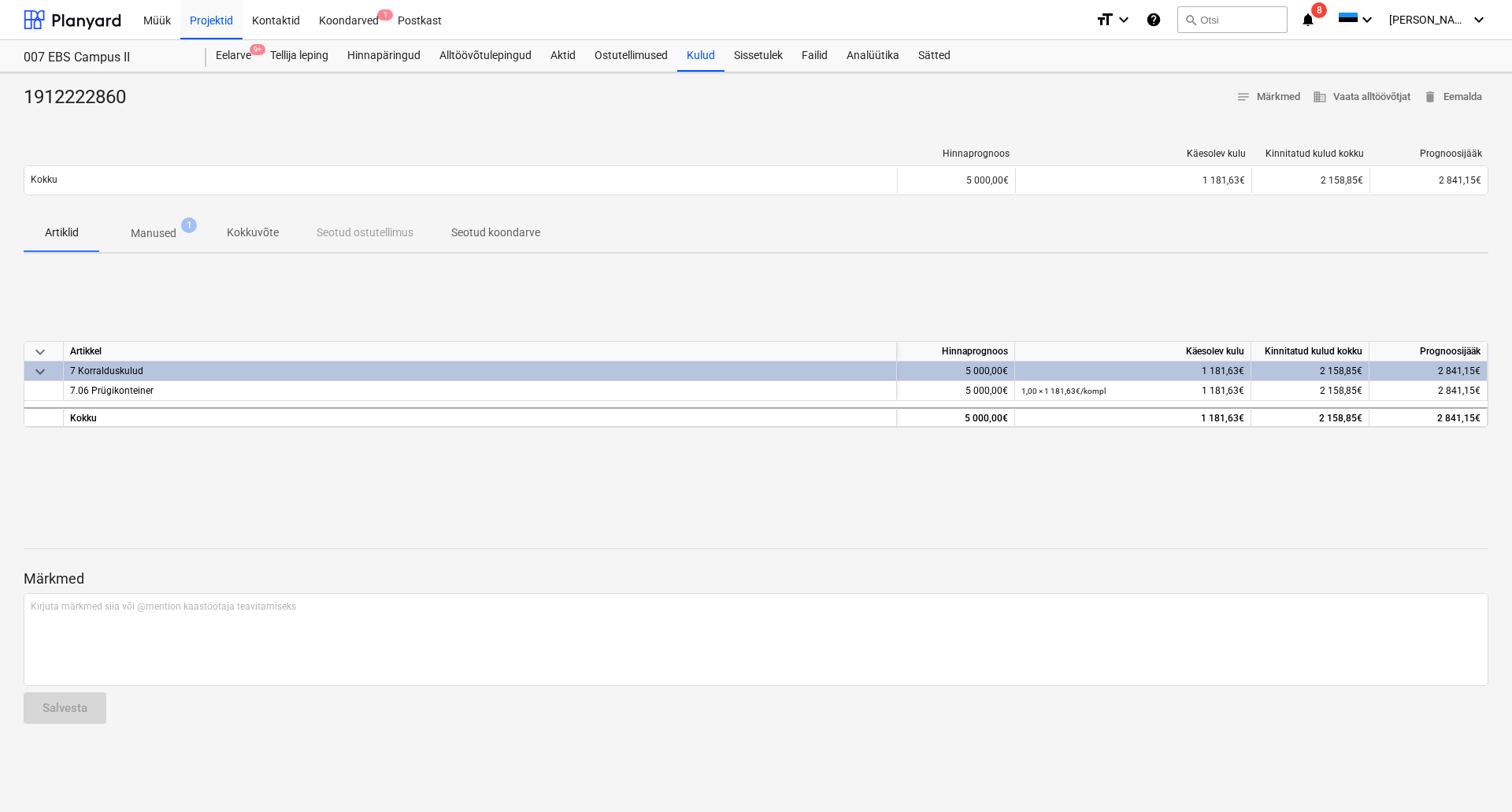
click at [151, 227] on p "Manused" at bounding box center [153, 233] width 46 height 16
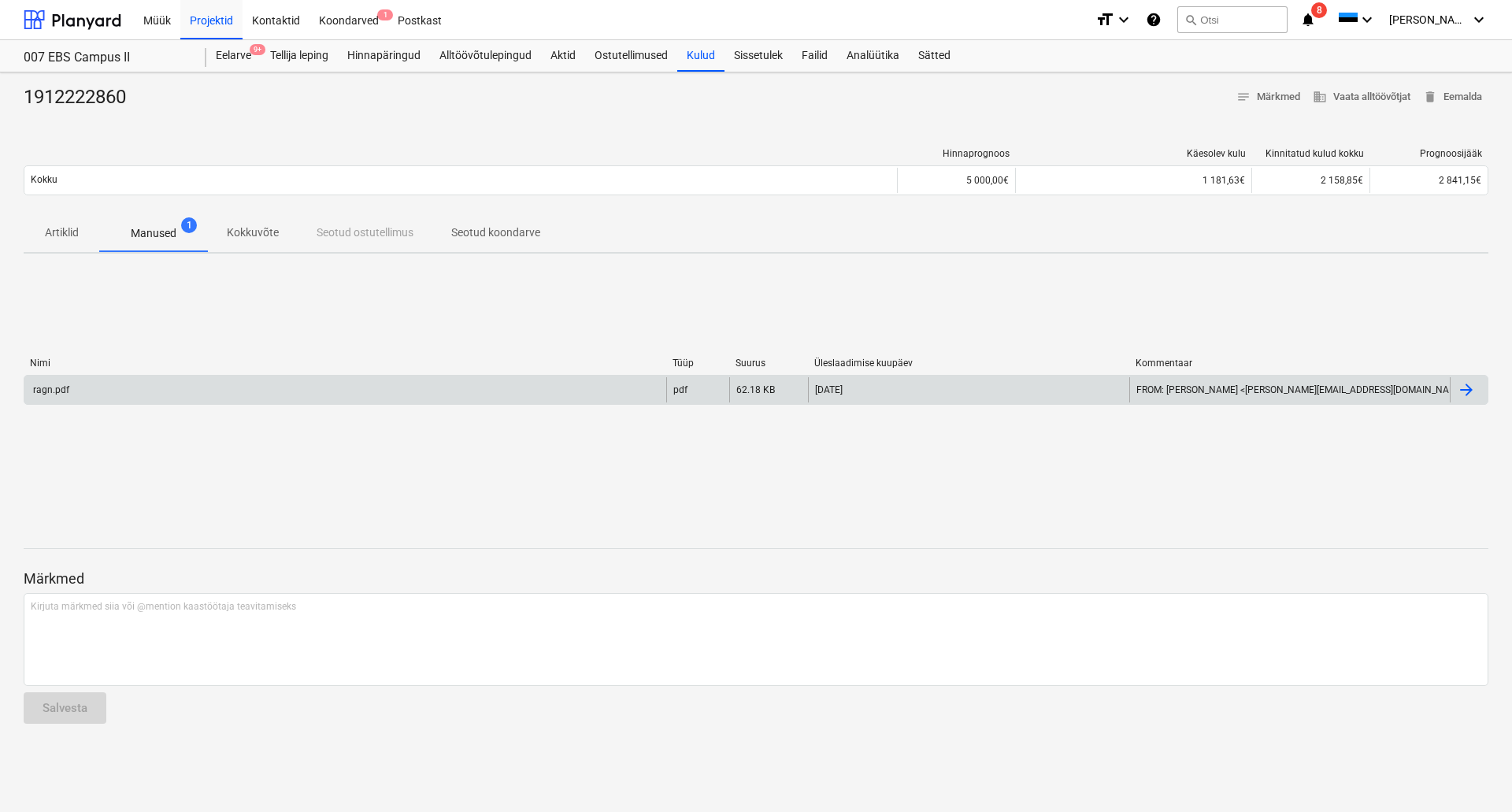
click at [257, 387] on div "ragn.pdf" at bounding box center [345, 389] width 642 height 25
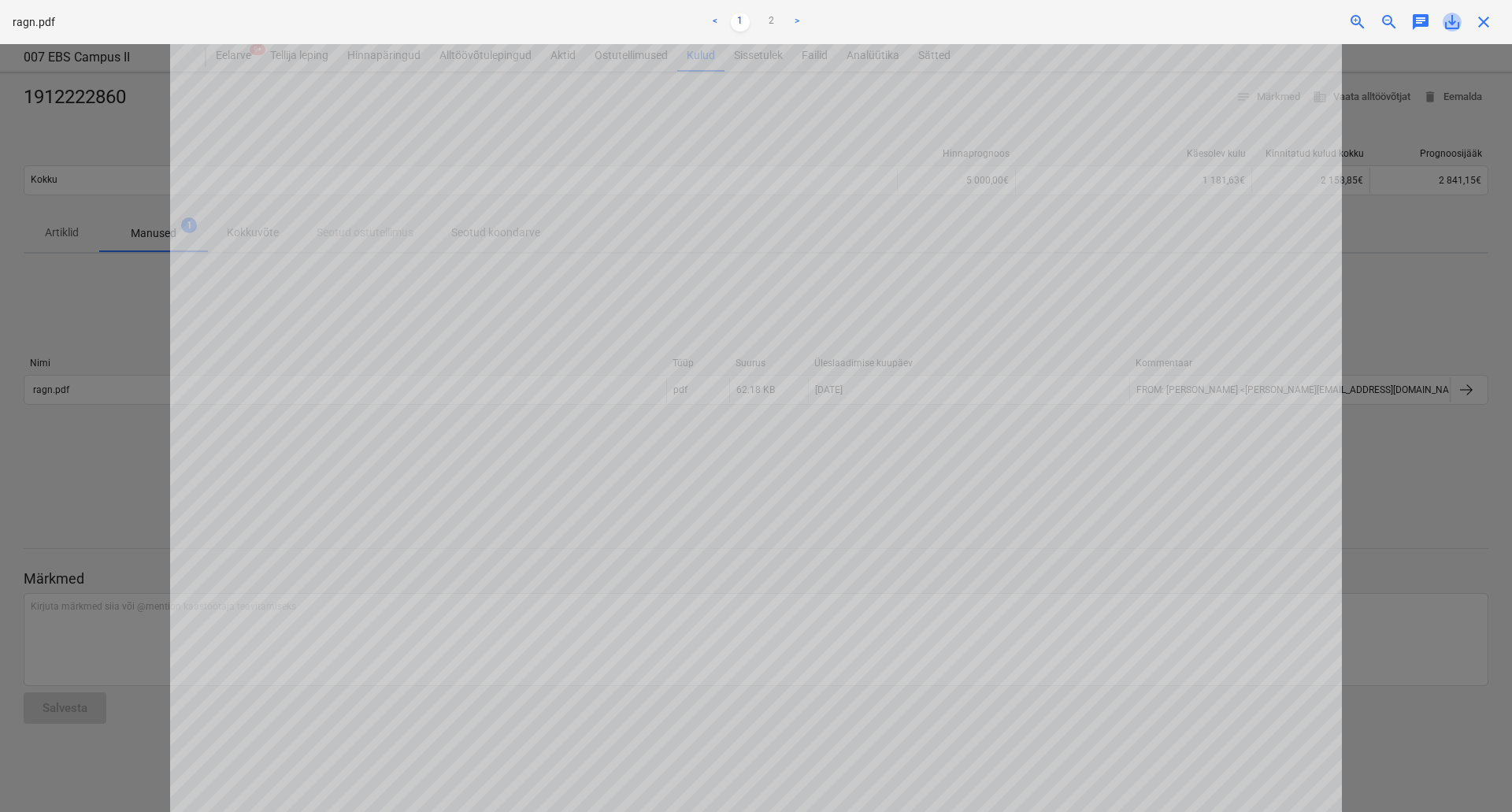
click at [1451, 18] on span "save_alt" at bounding box center [1451, 22] width 19 height 19
click at [85, 298] on div at bounding box center [756, 428] width 1512 height 768
click at [1485, 22] on span "close" at bounding box center [1483, 22] width 19 height 19
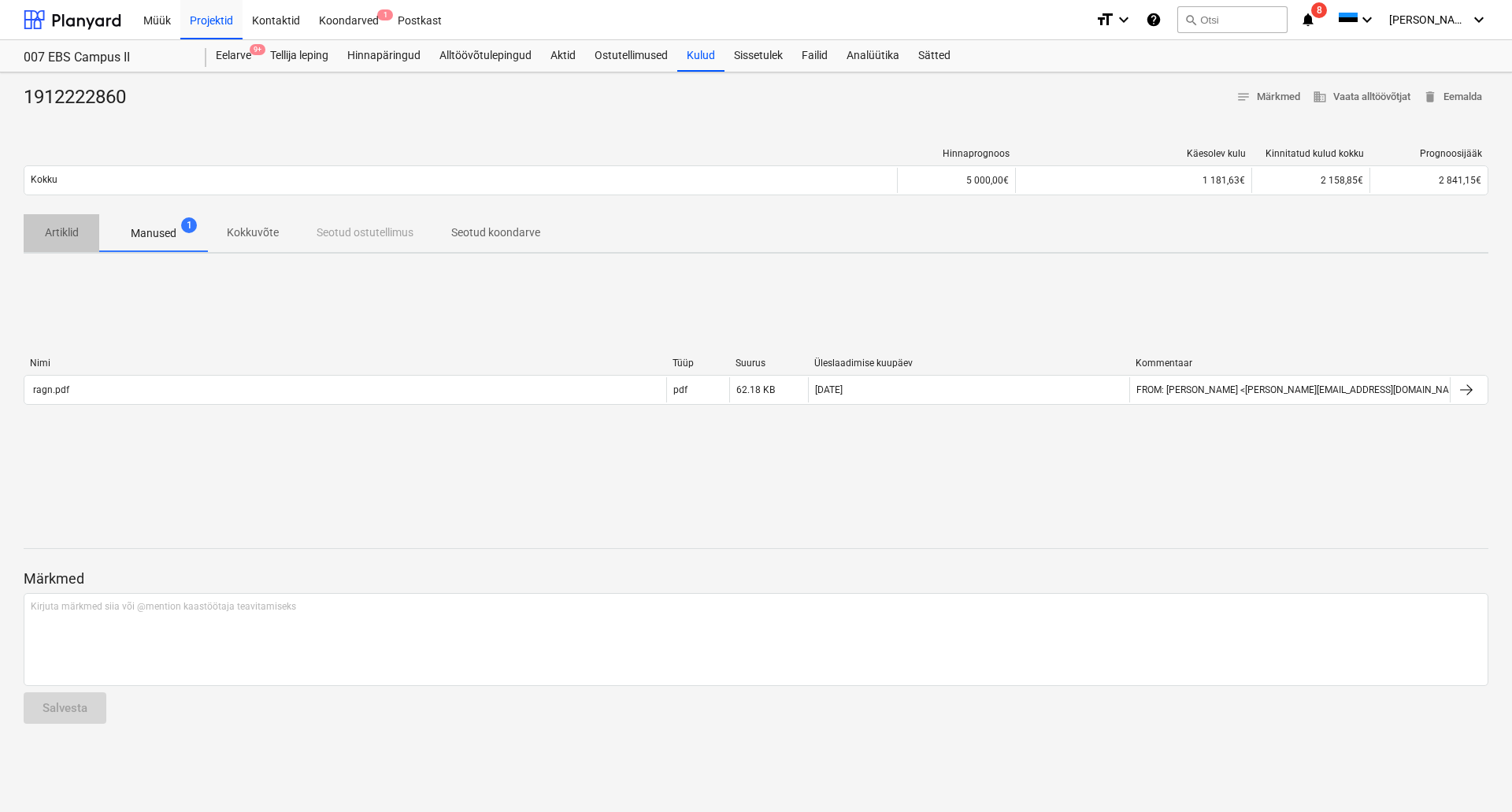
click at [49, 241] on span "Artiklid" at bounding box center [61, 232] width 76 height 26
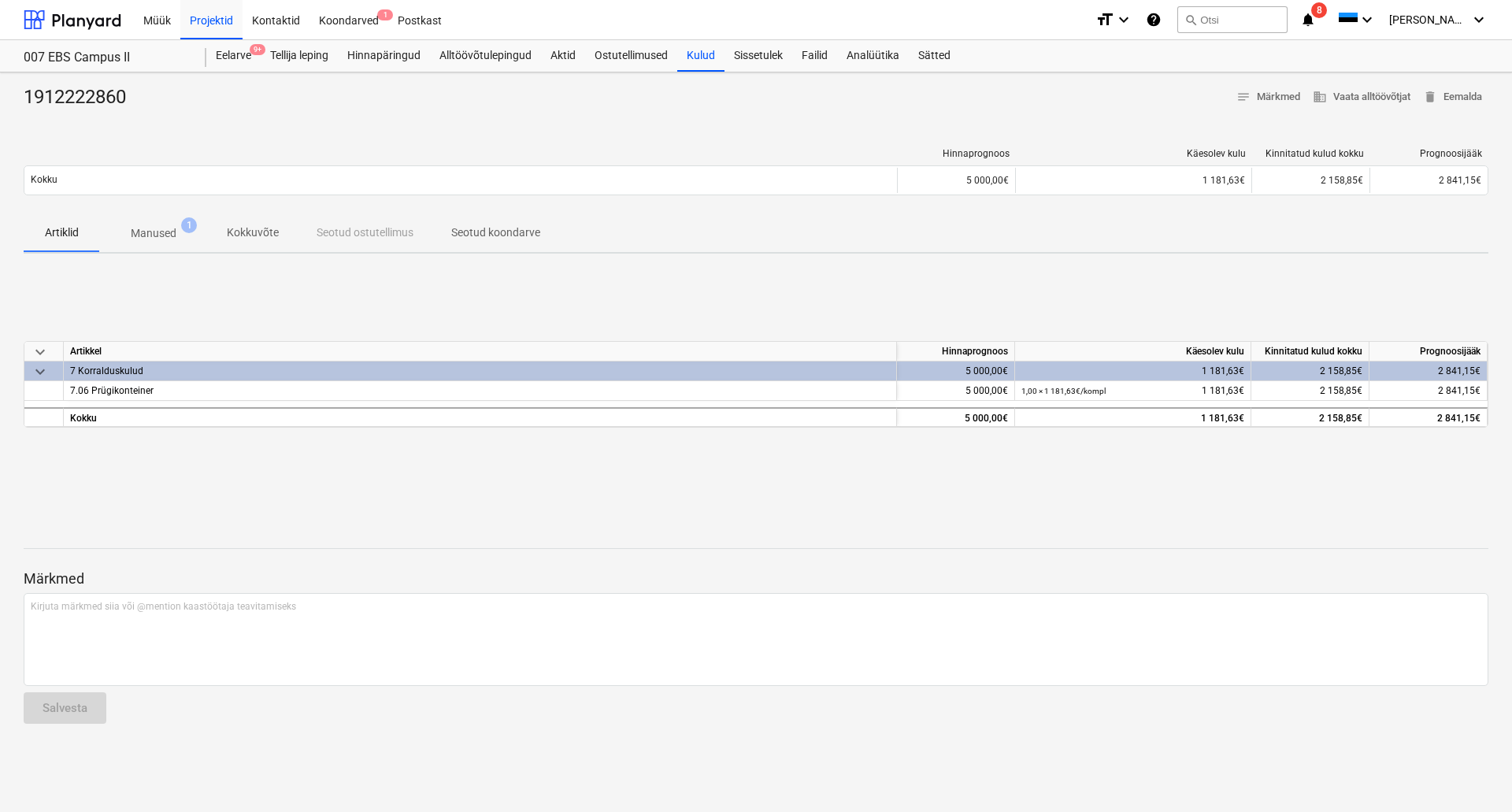
click at [316, 287] on div "keyboard_arrow_down Artikkel Hinnaprognoos Käesolev kulu Kinnitatud kulud kokku…" at bounding box center [756, 384] width 1464 height 236
click at [706, 64] on div "Kulud" at bounding box center [701, 56] width 48 height 31
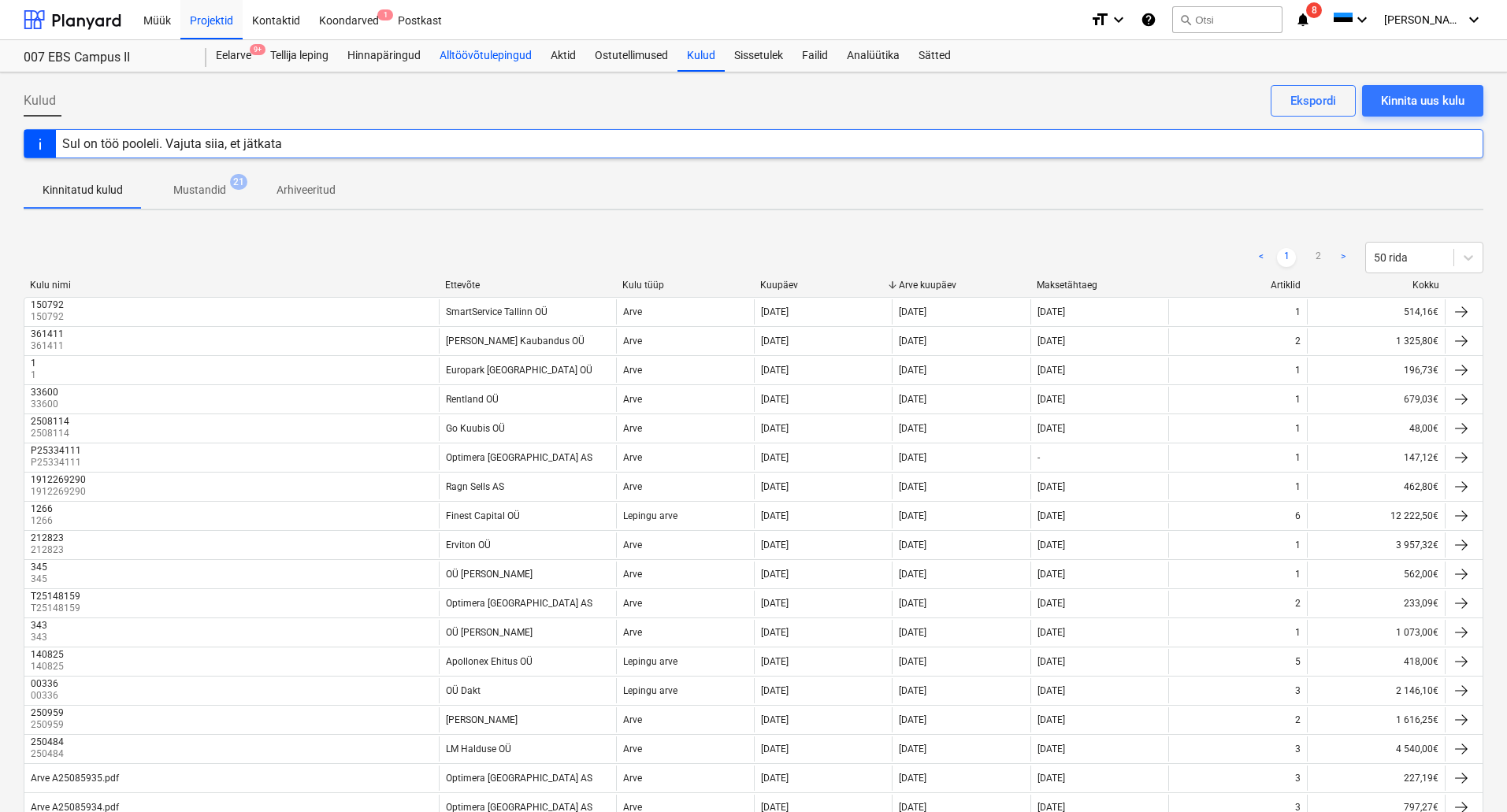
click at [474, 64] on div "Alltöövõtulepingud" at bounding box center [486, 56] width 111 height 31
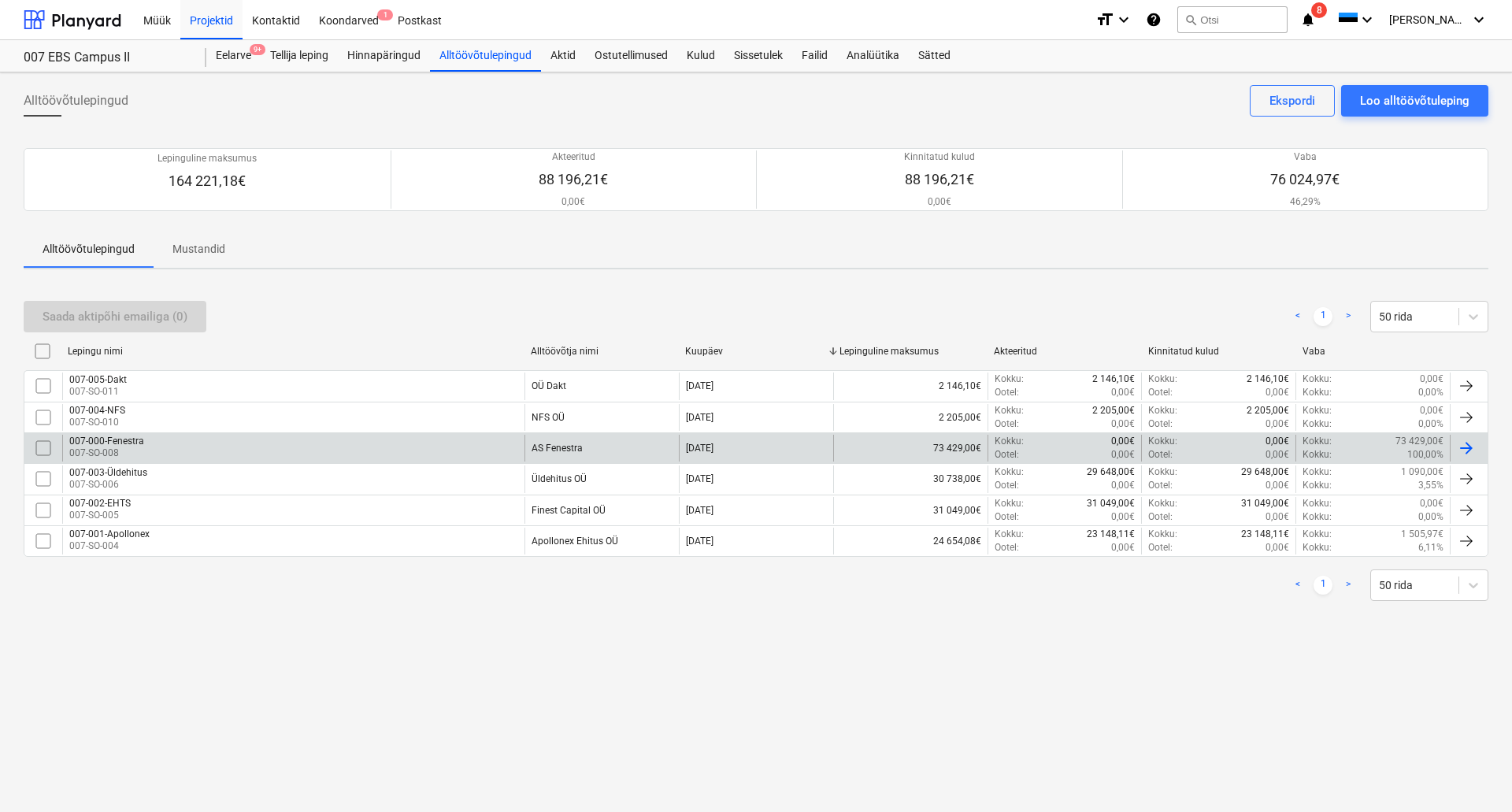
click at [118, 446] on div "007-000-Fenestra" at bounding box center [107, 441] width 75 height 11
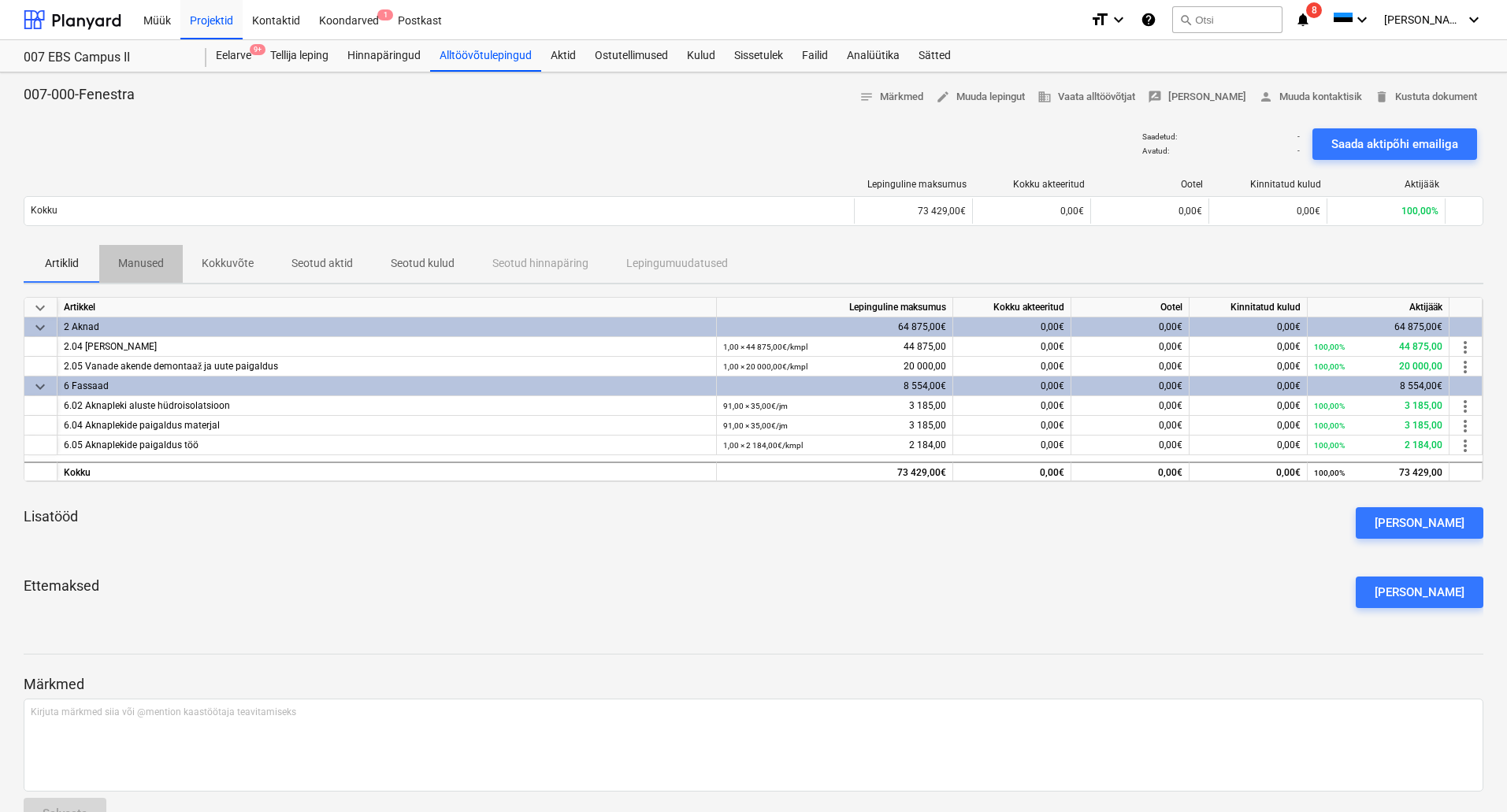
click at [136, 259] on p "Manused" at bounding box center [141, 263] width 46 height 16
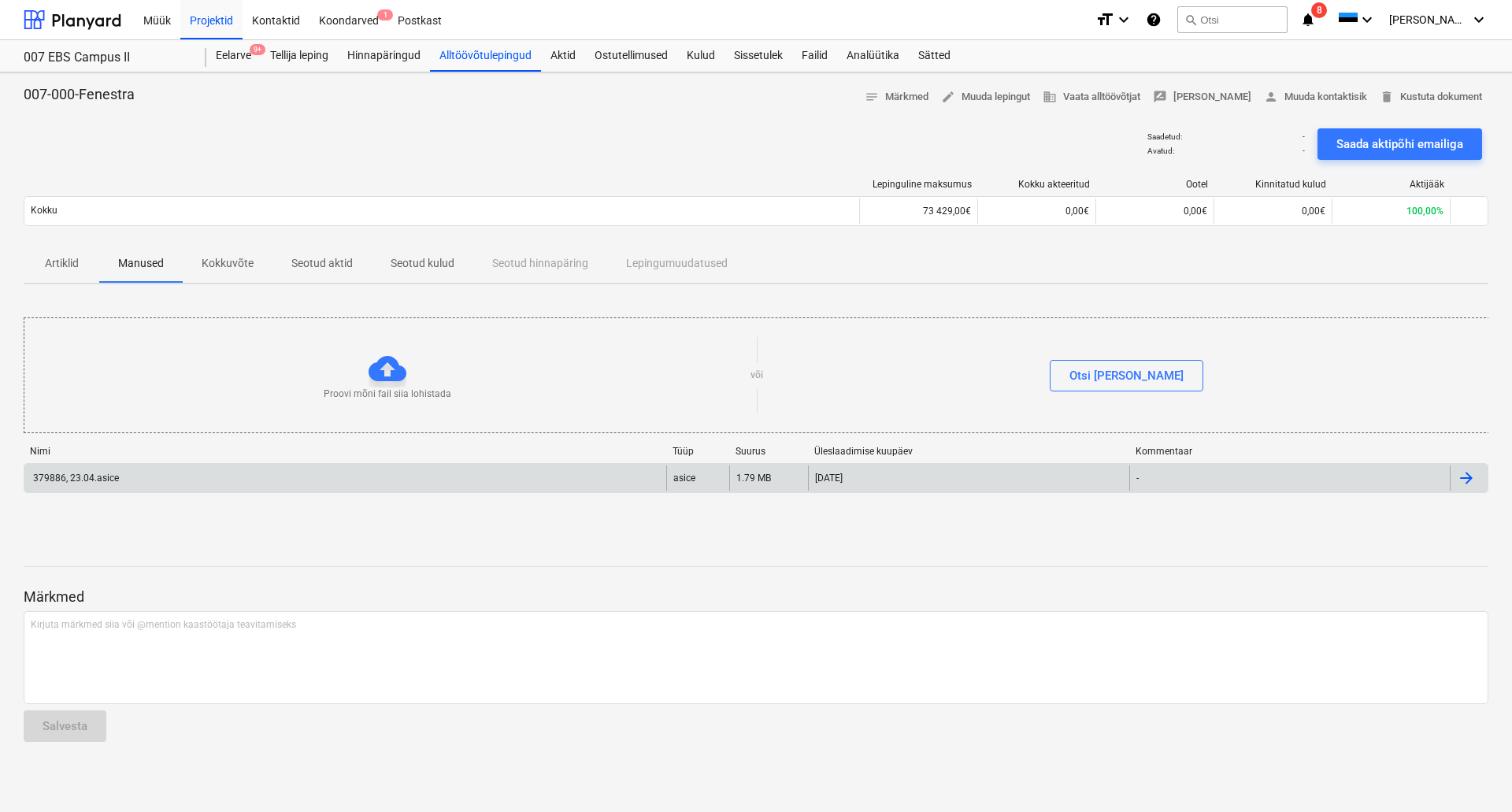
click at [127, 474] on div "379886, 23.04.asice" at bounding box center [345, 477] width 642 height 25
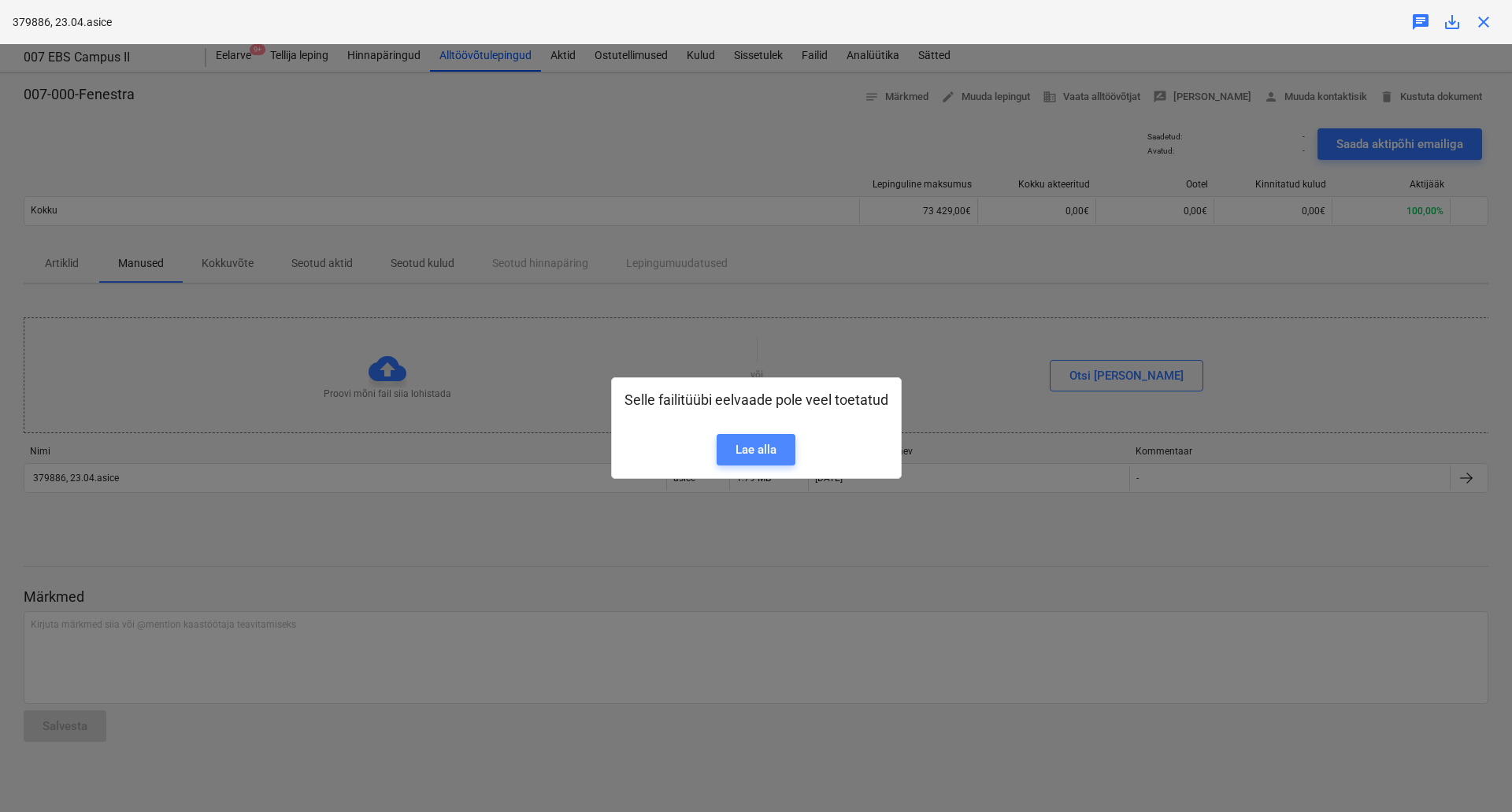
click at [743, 450] on div "Lae alla" at bounding box center [756, 449] width 41 height 20
click at [819, 290] on div "Selle failitüübi eelvaade pole veel toetatud Lae alla" at bounding box center [756, 428] width 1512 height 768
click at [966, 256] on div "Selle failitüübi eelvaade pole veel toetatud Lae alla" at bounding box center [756, 428] width 1512 height 768
click at [1485, 23] on span "close" at bounding box center [1483, 22] width 19 height 19
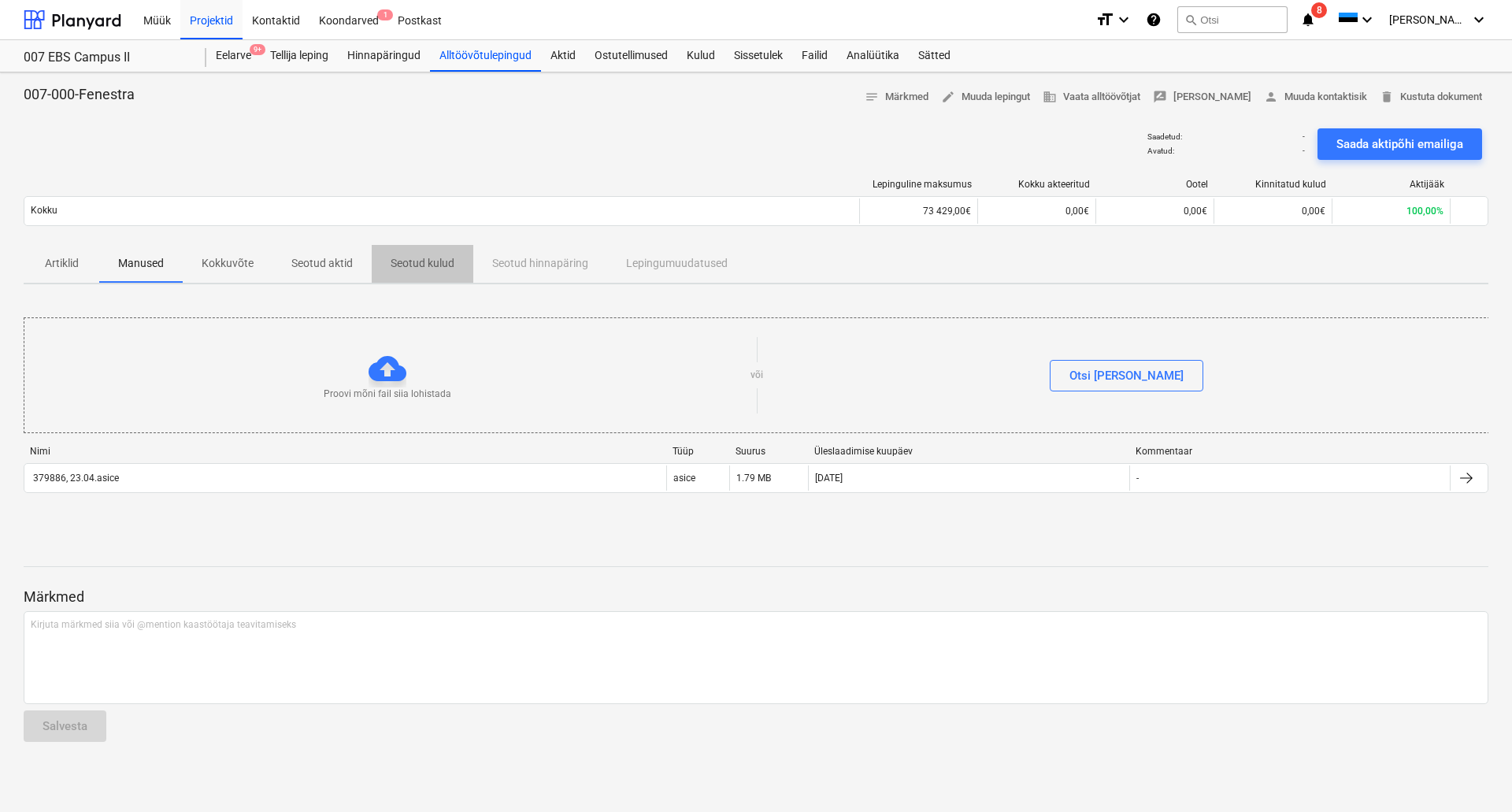
click at [415, 262] on p "Seotud kulud" at bounding box center [422, 263] width 64 height 16
